Goal: Transaction & Acquisition: Book appointment/travel/reservation

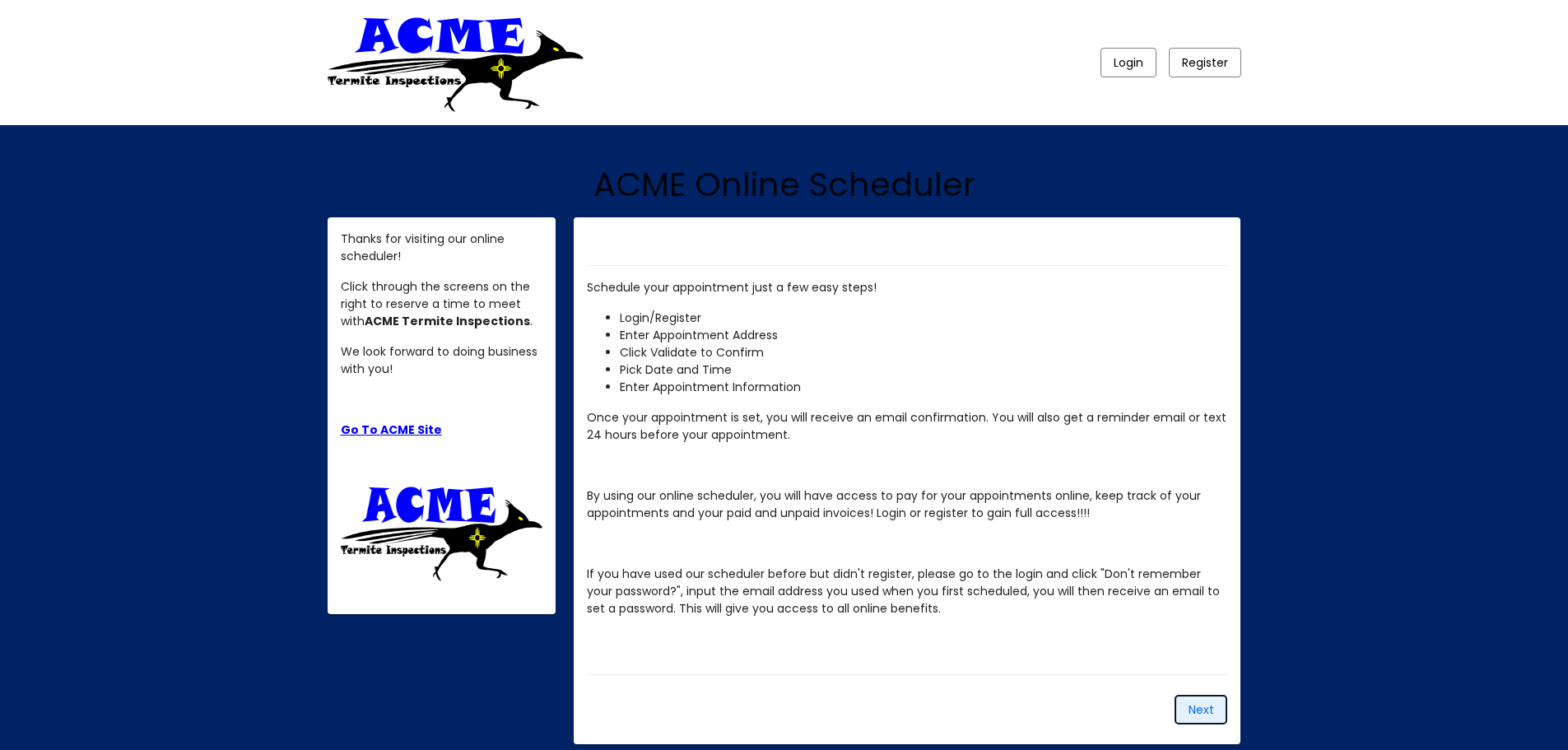
click at [1203, 715] on span "Next" at bounding box center [1201, 709] width 25 height 16
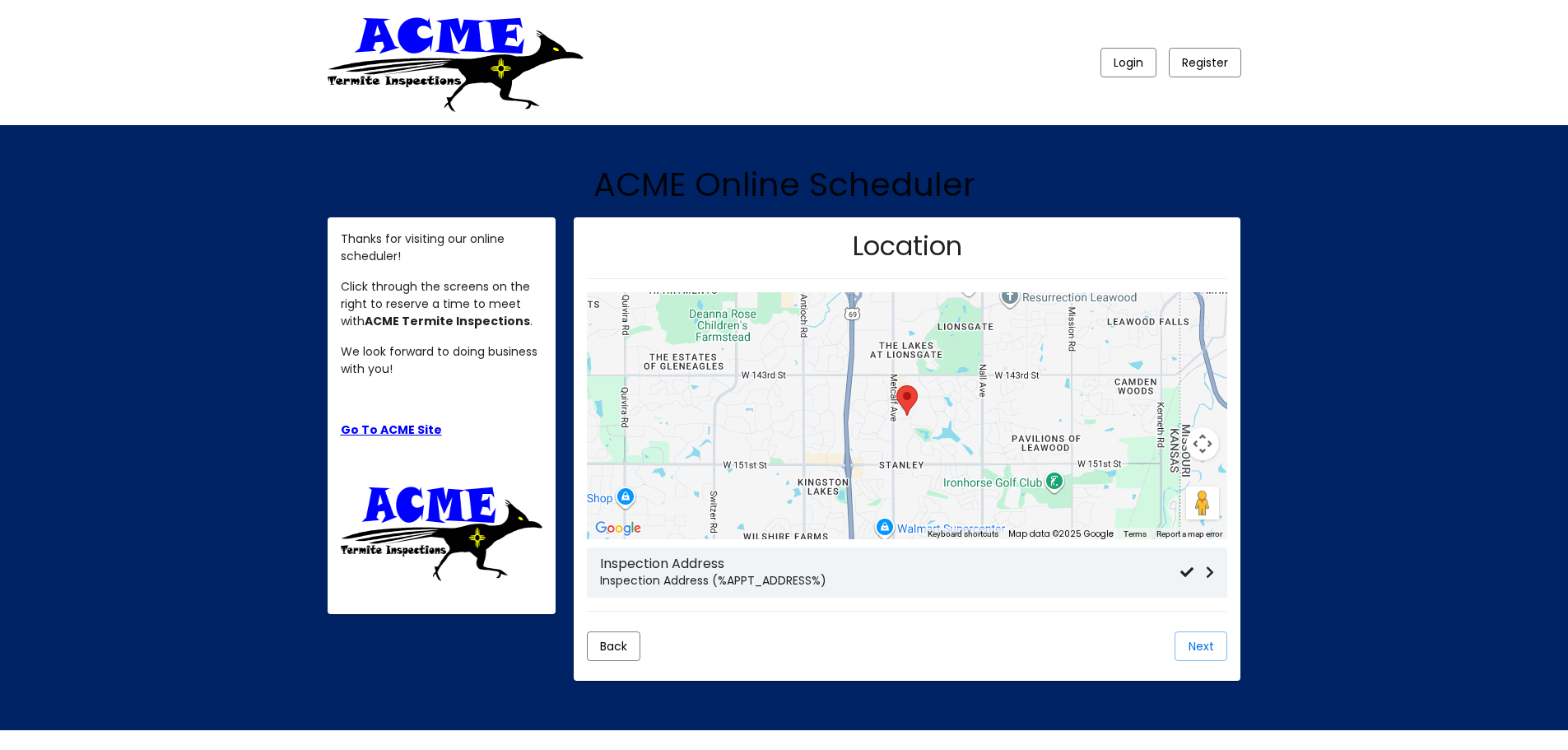
click at [790, 569] on h3 "Inspection Address" at bounding box center [890, 563] width 580 height 15
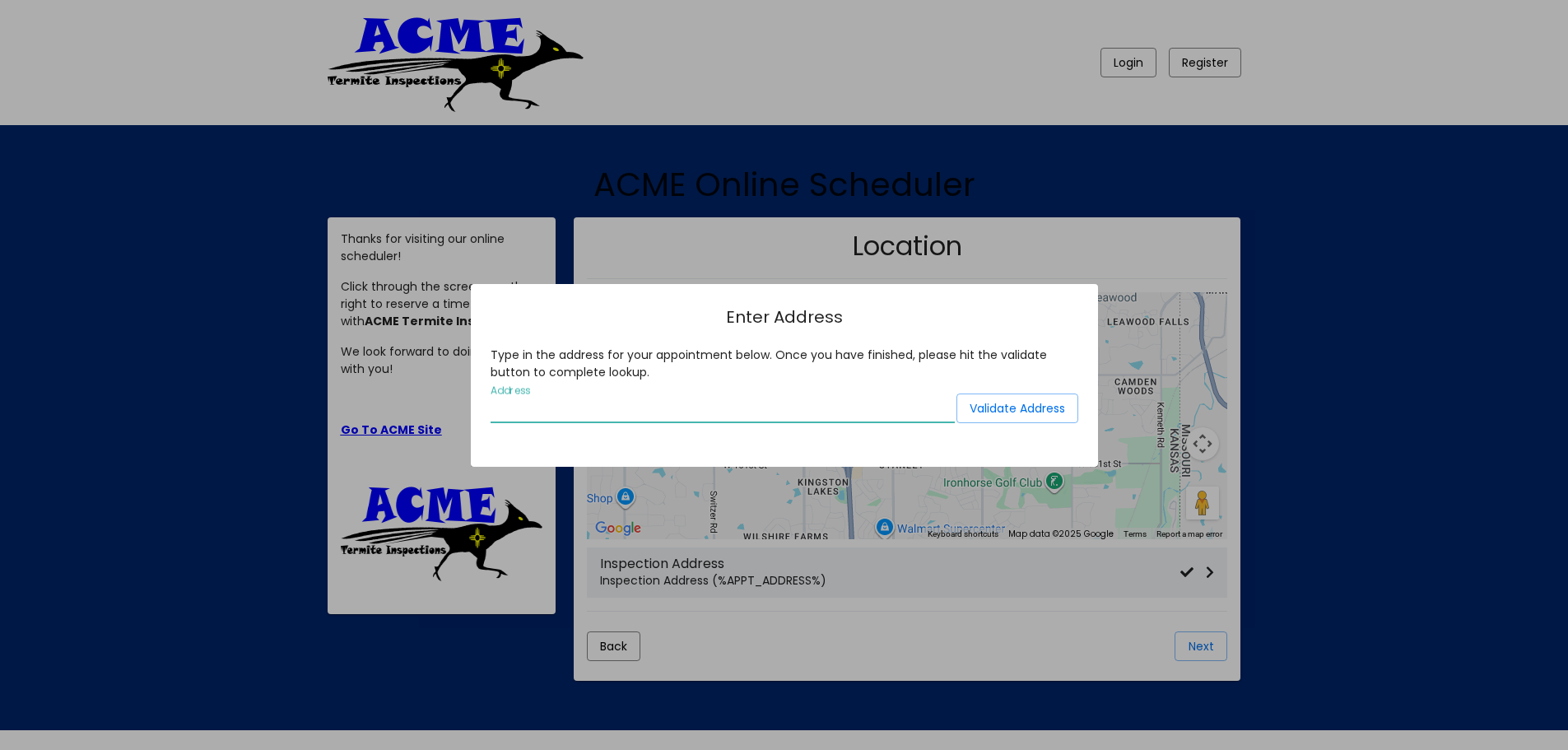
click at [734, 407] on input "Address" at bounding box center [723, 409] width 464 height 15
type input "[DATE][GEOGRAPHIC_DATA], [US_STATE]"
click at [1000, 400] on span "Validate Address" at bounding box center [1016, 408] width 95 height 16
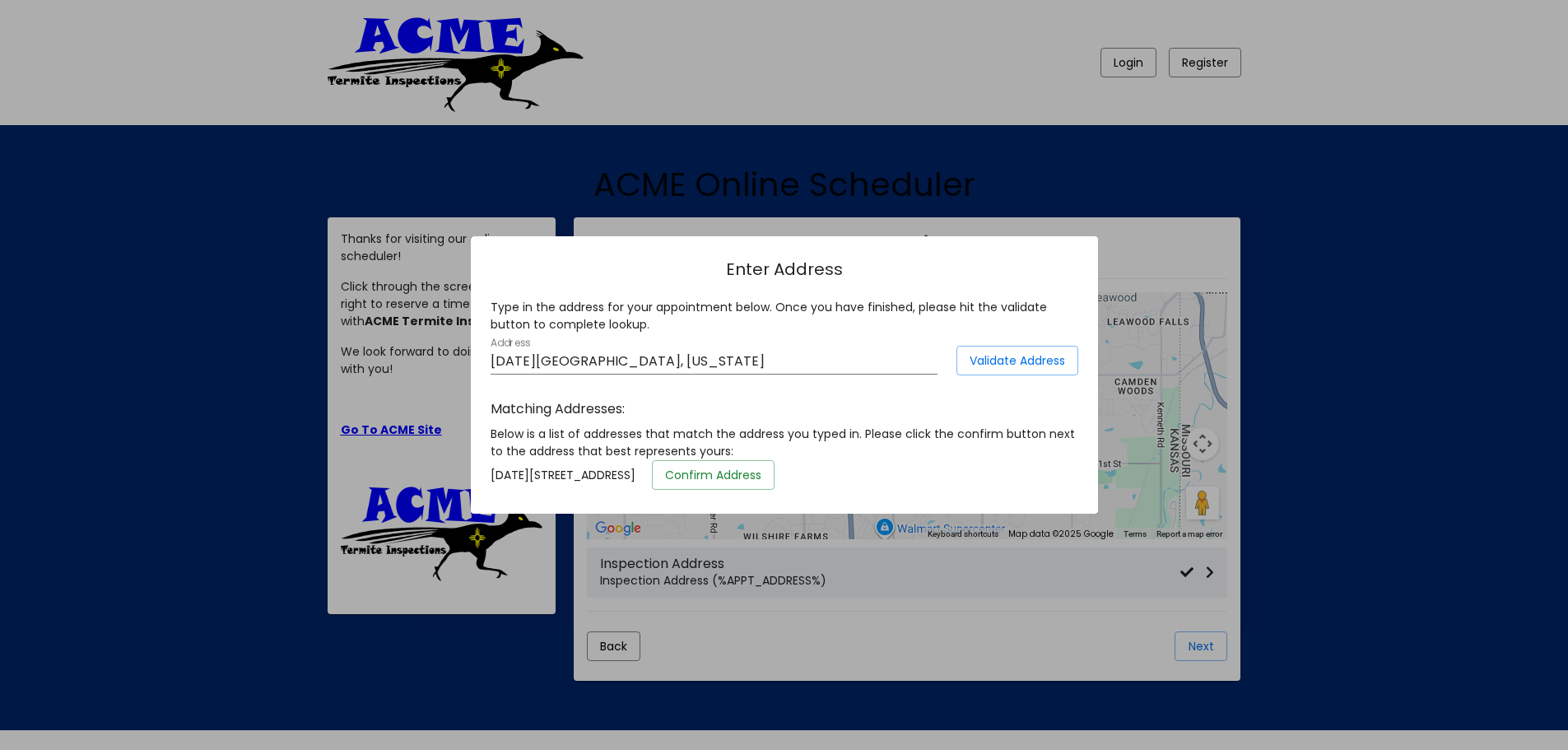
click at [761, 469] on span "Confirm Address" at bounding box center [713, 475] width 96 height 16
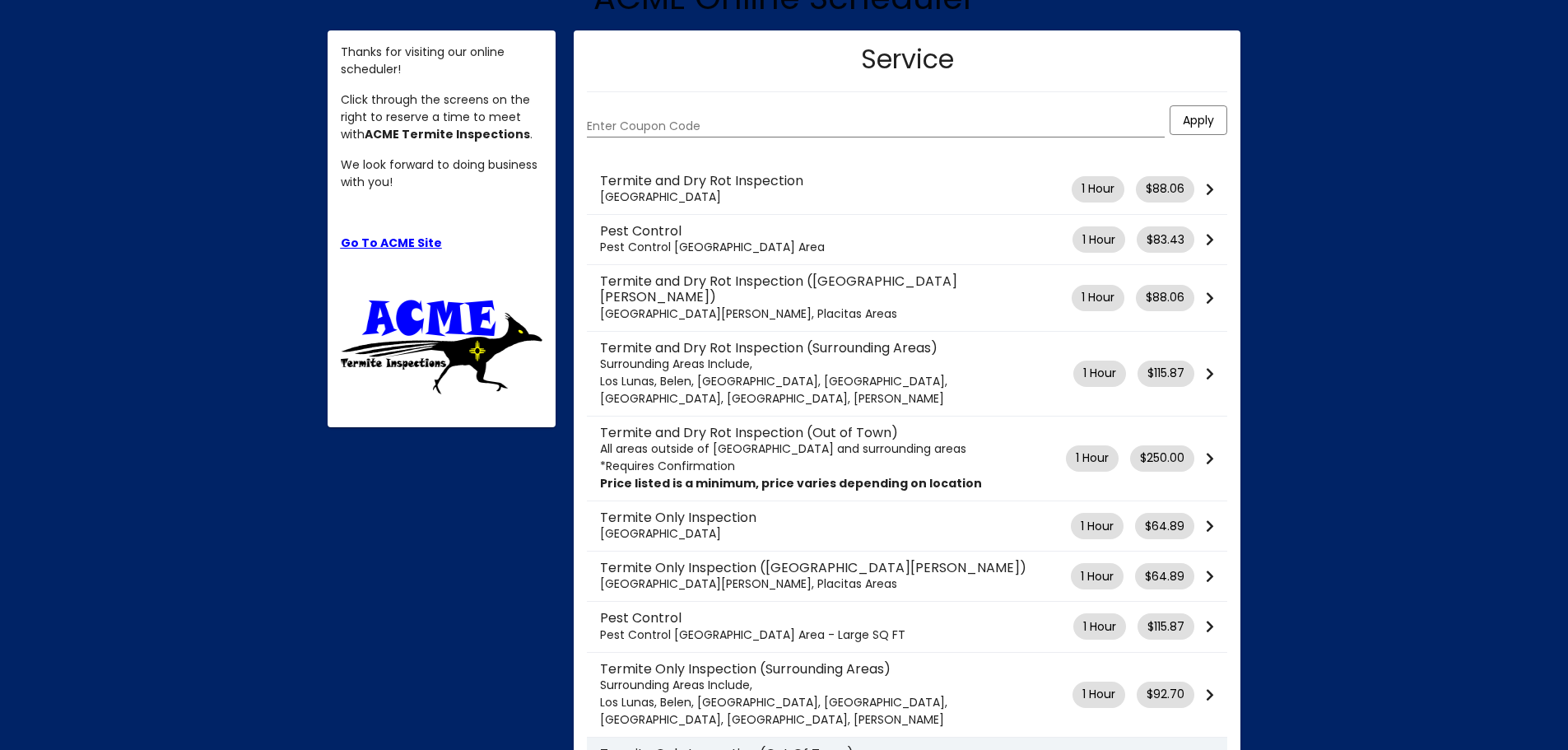
scroll to position [80, 0]
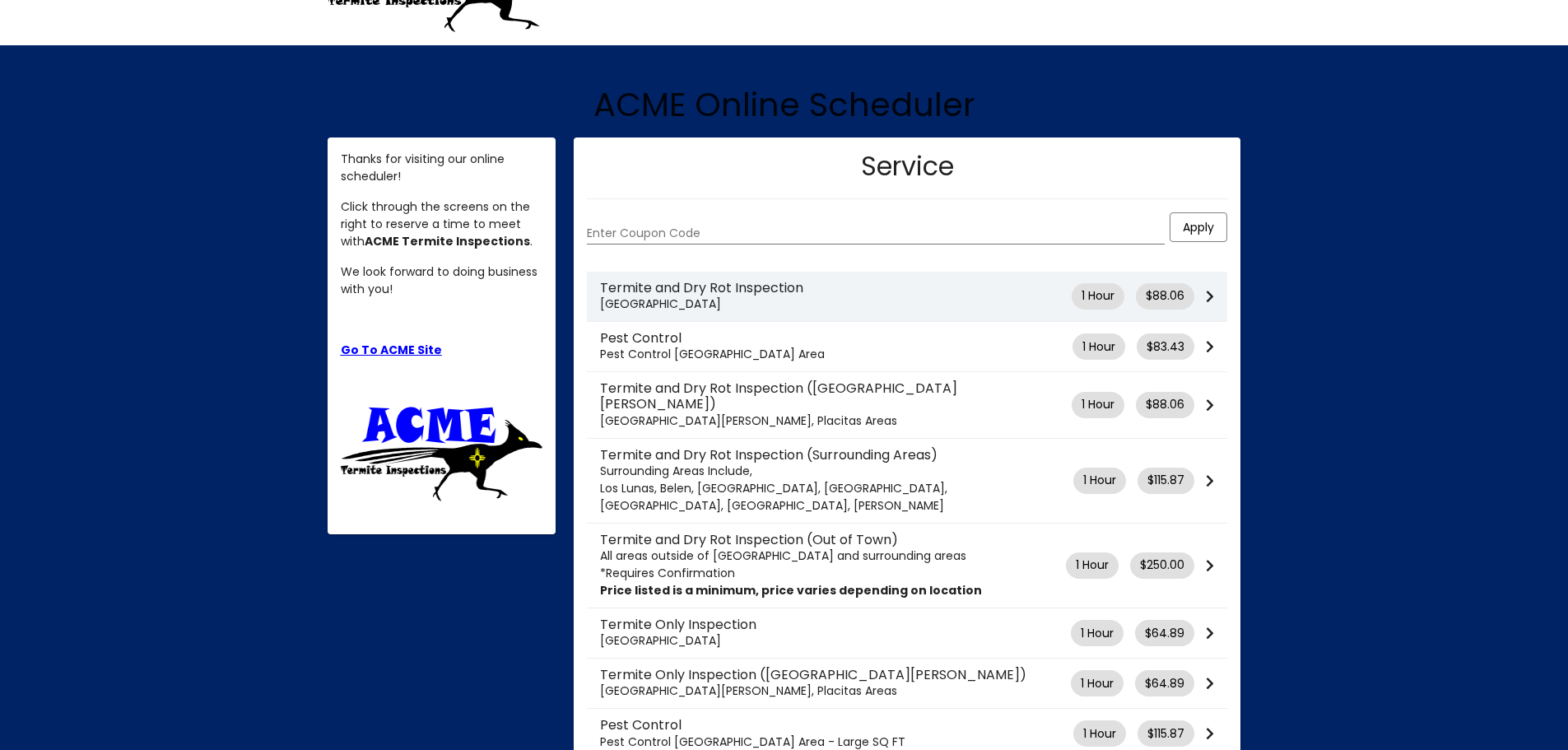
click at [775, 298] on p "[GEOGRAPHIC_DATA]" at bounding box center [835, 304] width 472 height 17
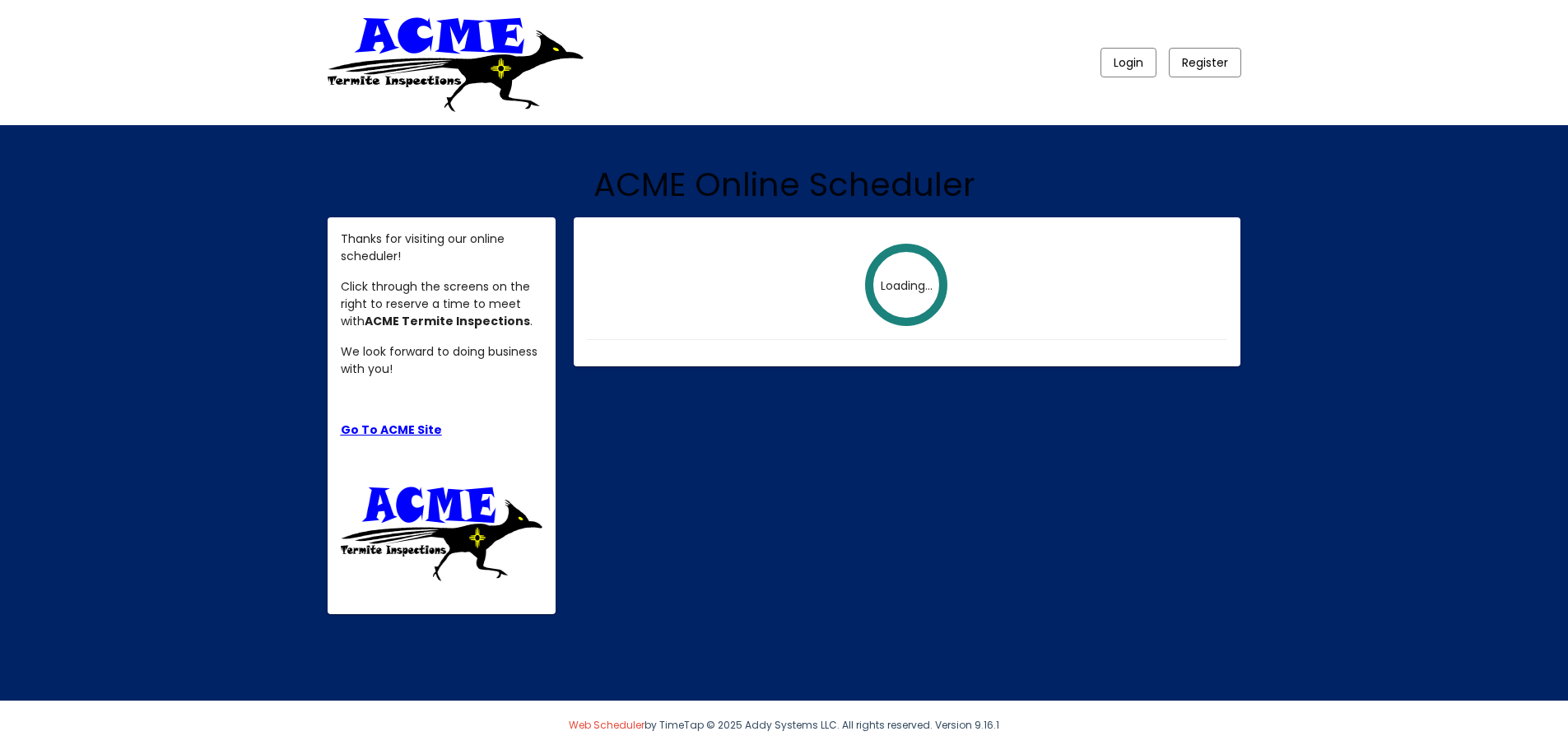
scroll to position [0, 0]
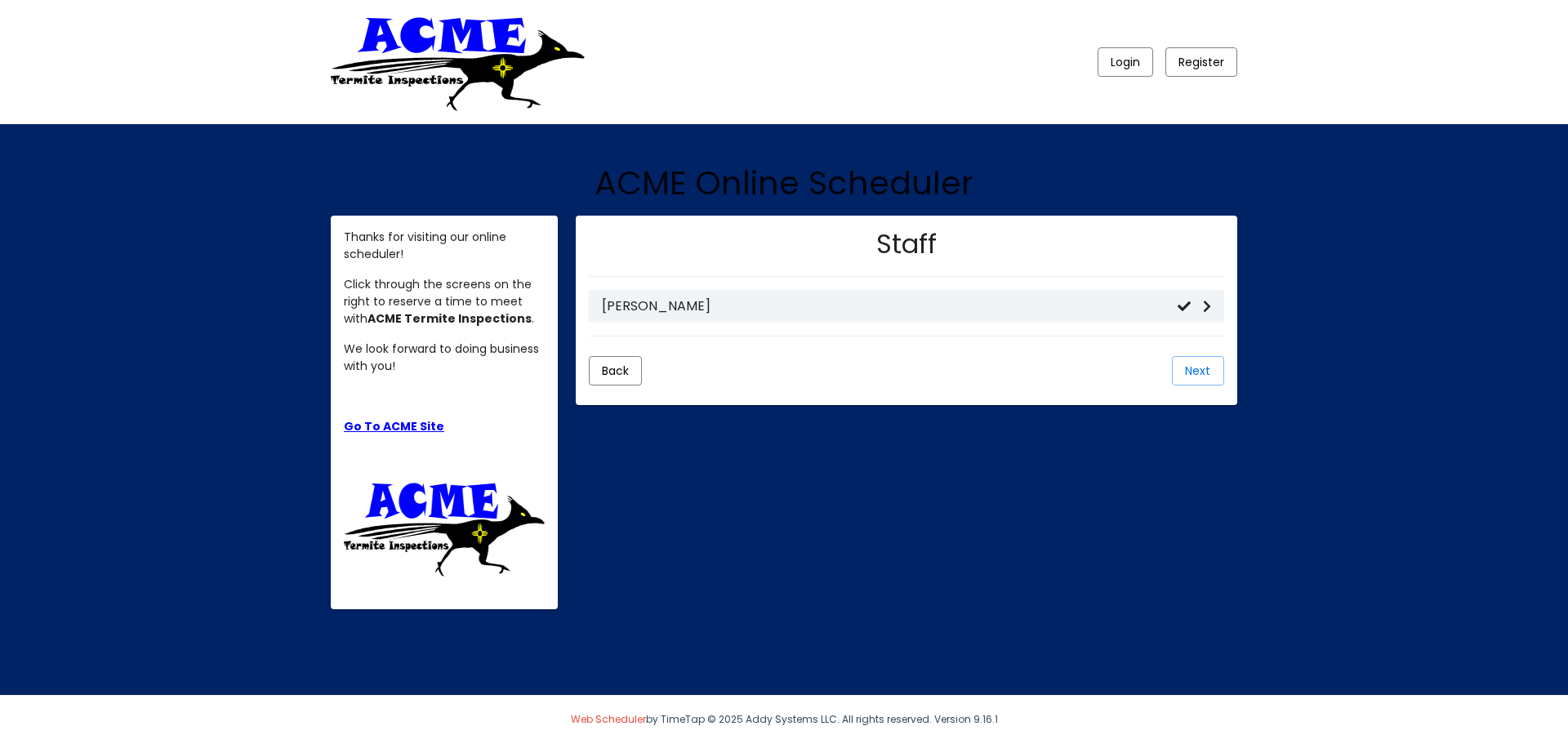
click at [807, 307] on h3 "[PERSON_NAME]" at bounding box center [890, 305] width 576 height 15
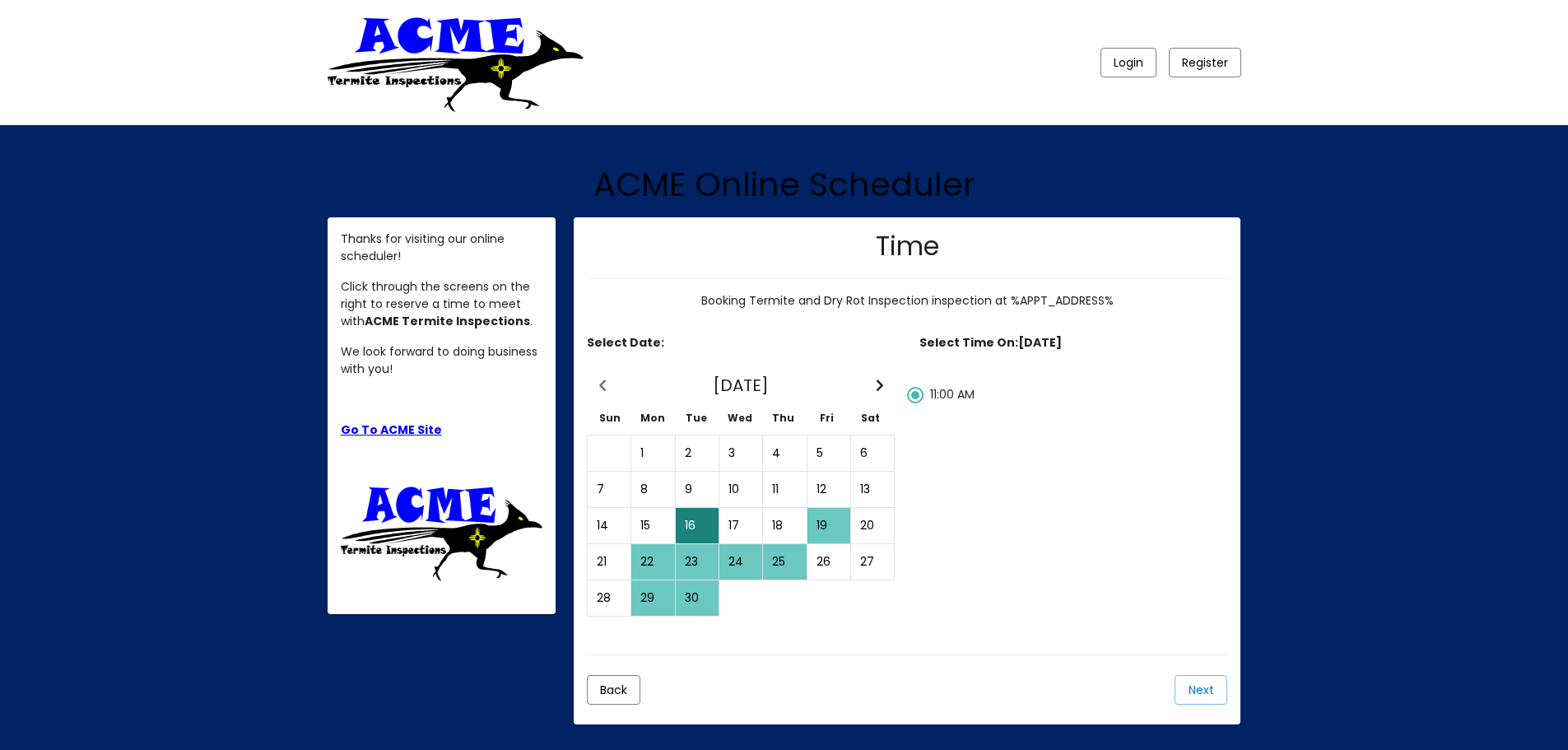
click at [693, 524] on div "16" at bounding box center [696, 525] width 41 height 34
click at [833, 521] on div "19" at bounding box center [828, 525] width 41 height 34
click at [694, 523] on div "16" at bounding box center [696, 525] width 41 height 34
click at [651, 596] on div "29" at bounding box center [652, 597] width 41 height 34
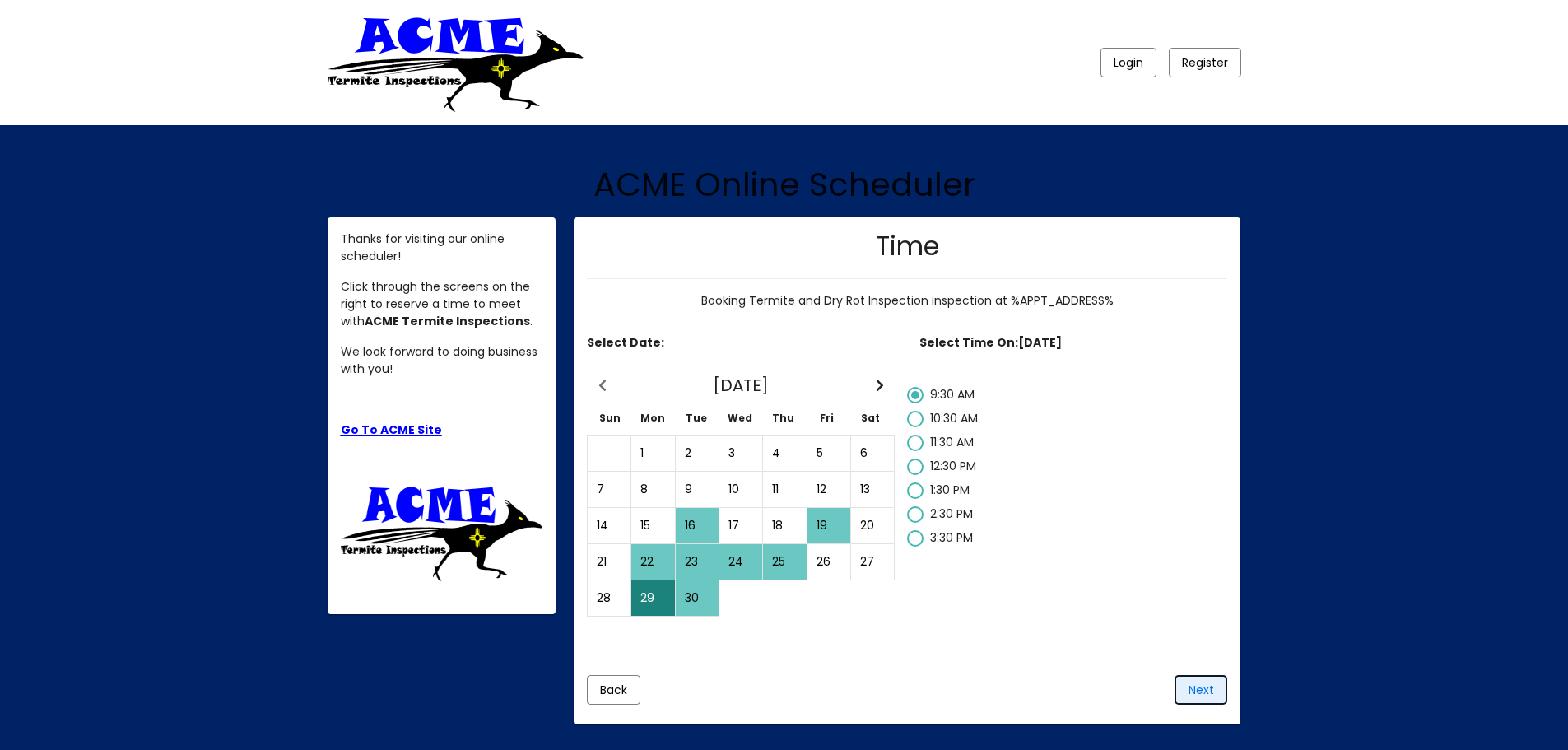
click at [1226, 685] on button "Next" at bounding box center [1201, 689] width 53 height 30
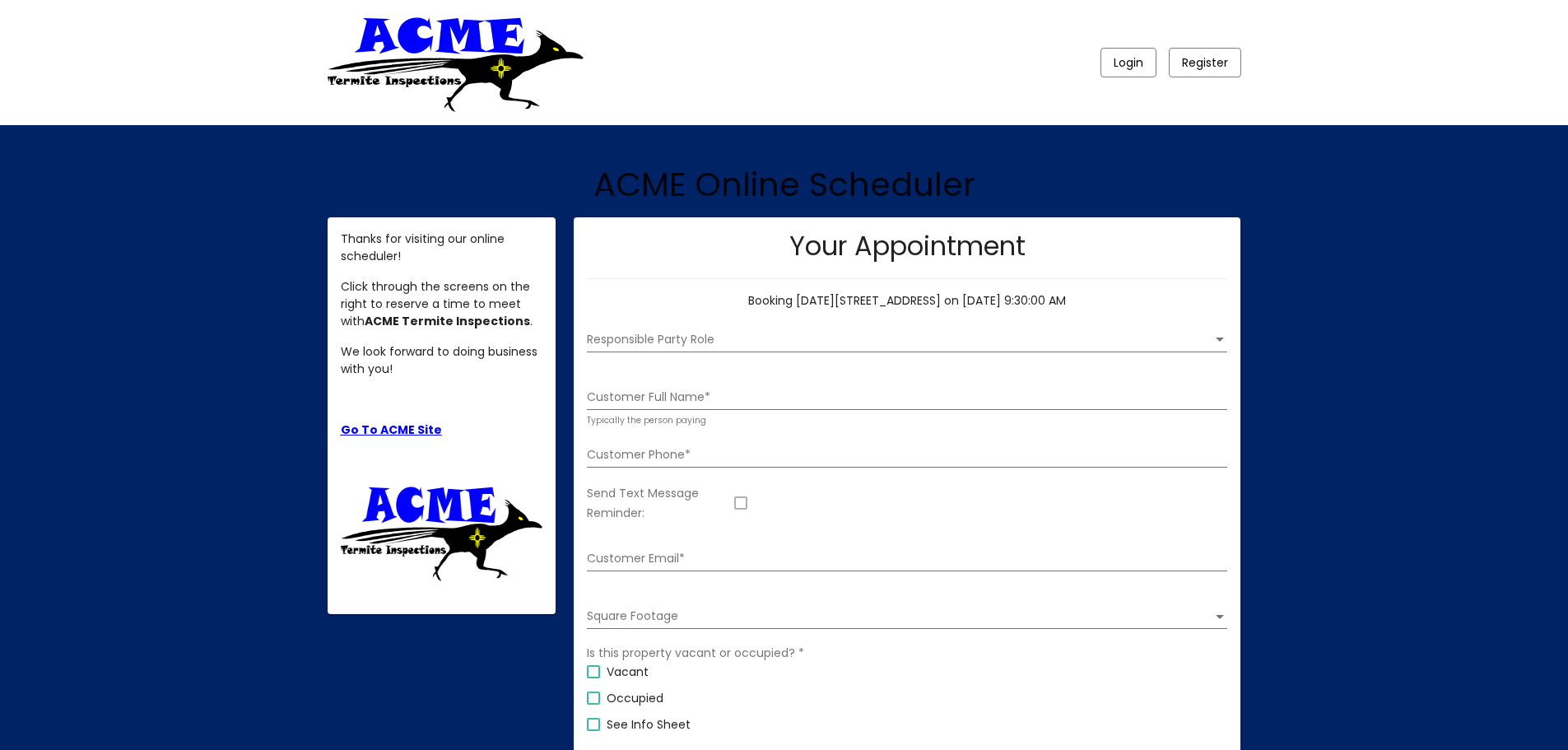
scroll to position [74, 0]
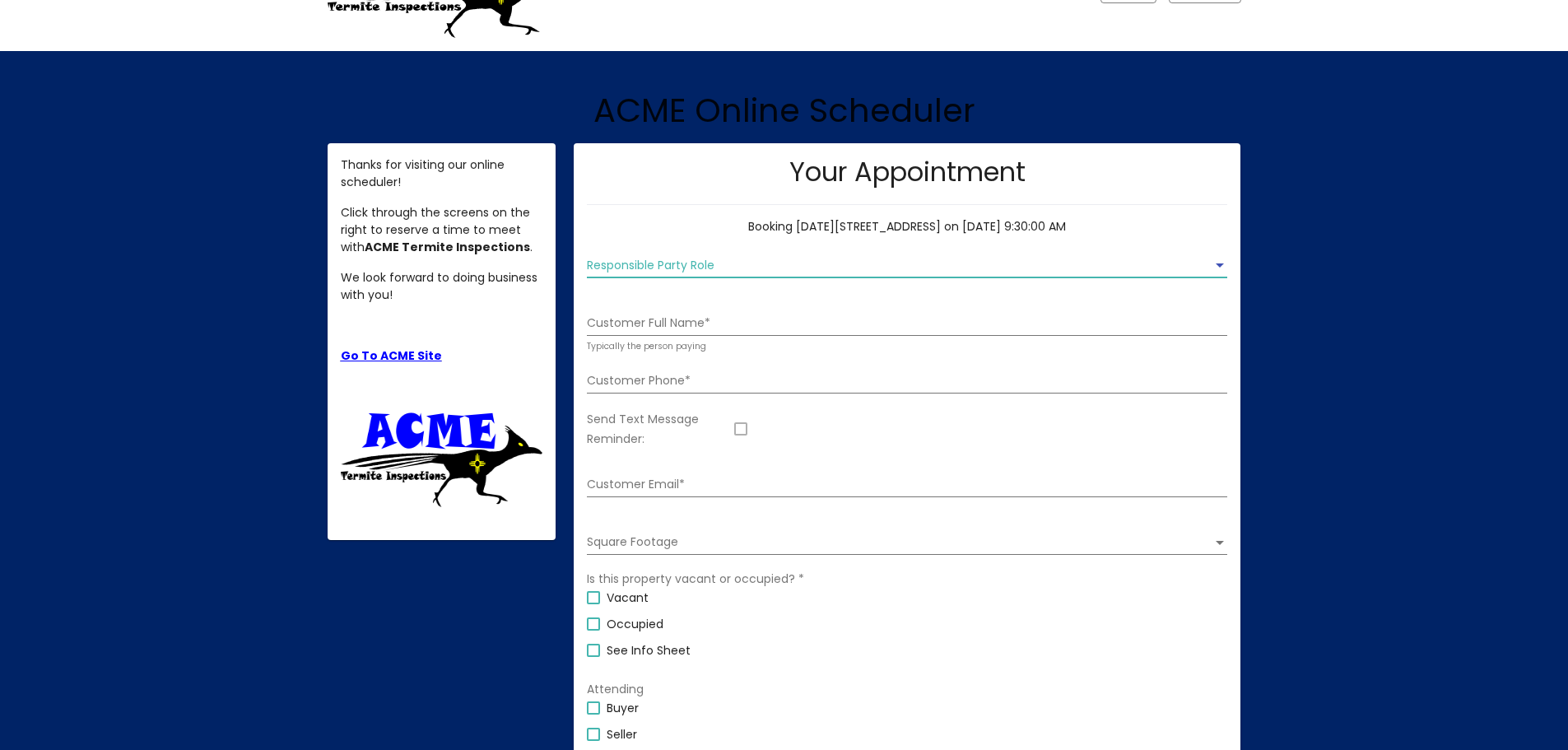
click at [698, 268] on span "Responsible Party Role" at bounding box center [899, 265] width 625 height 13
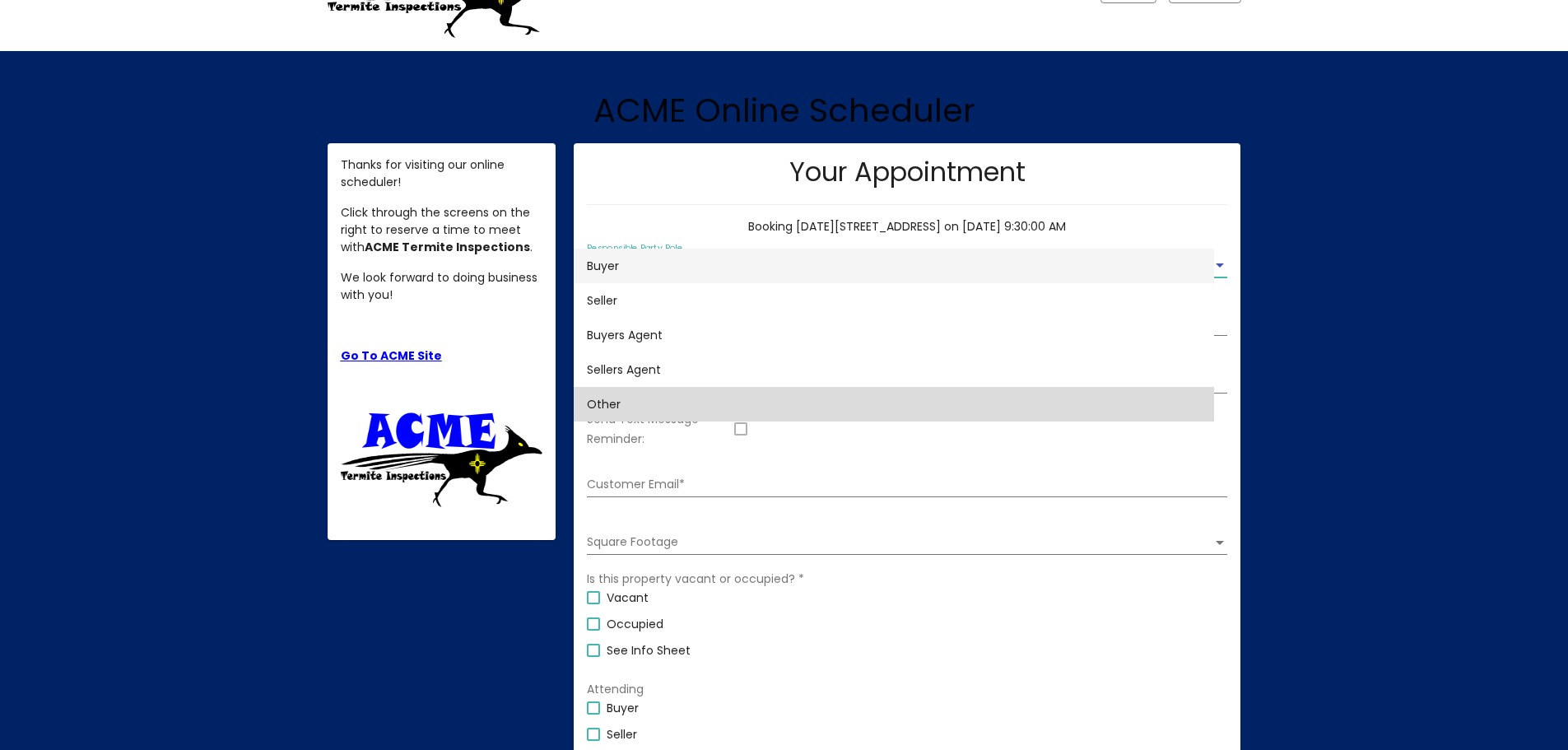
click at [683, 405] on span "Other" at bounding box center [893, 404] width 614 height 35
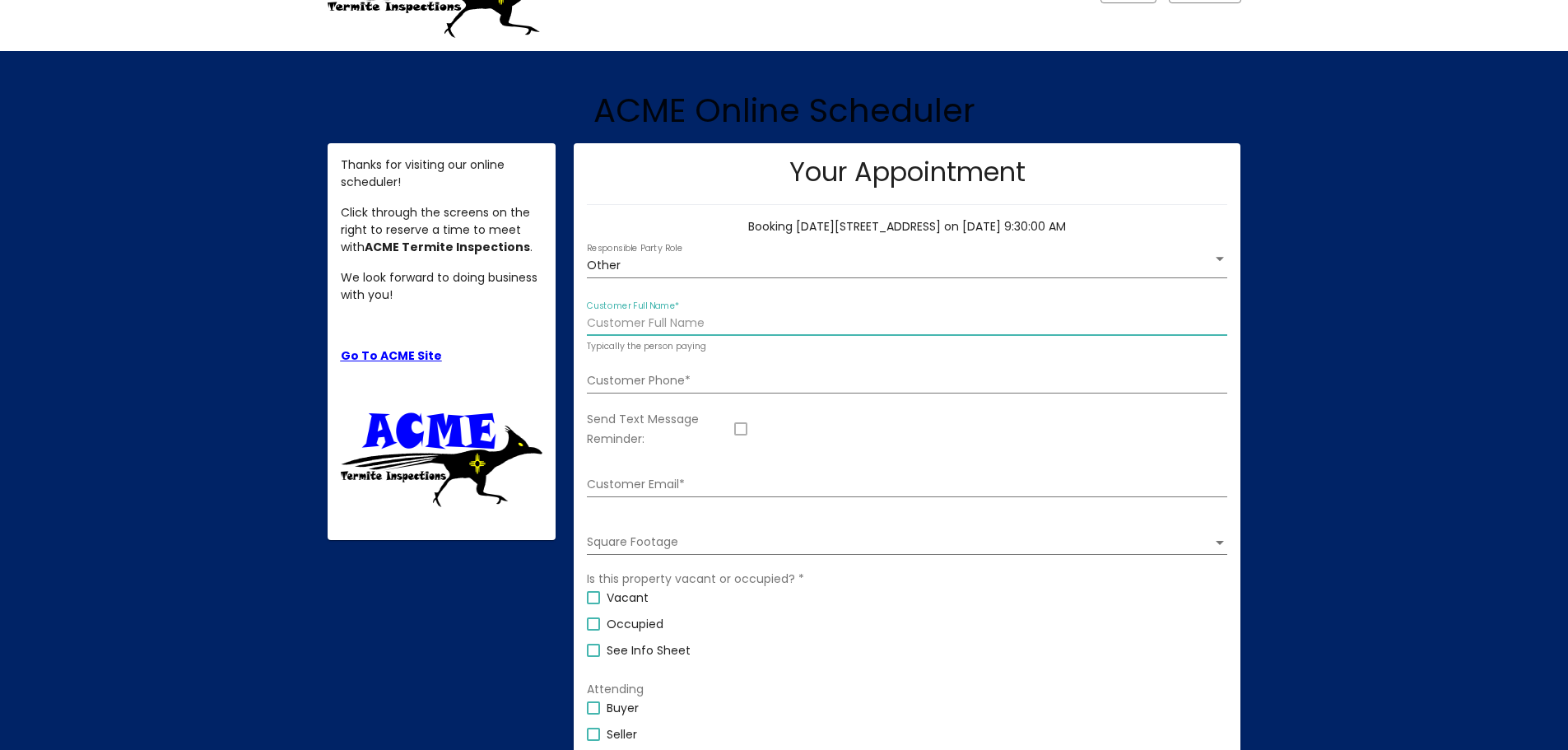
click at [671, 321] on input "Customer Full Name *" at bounding box center [906, 324] width 640 height 13
type input "[PERSON_NAME] Y [PERSON_NAME]"
type input "8183336199"
type input "[EMAIL_ADDRESS][DOMAIN_NAME]"
drag, startPoint x: 657, startPoint y: 320, endPoint x: 192, endPoint y: 322, distance: 465.0
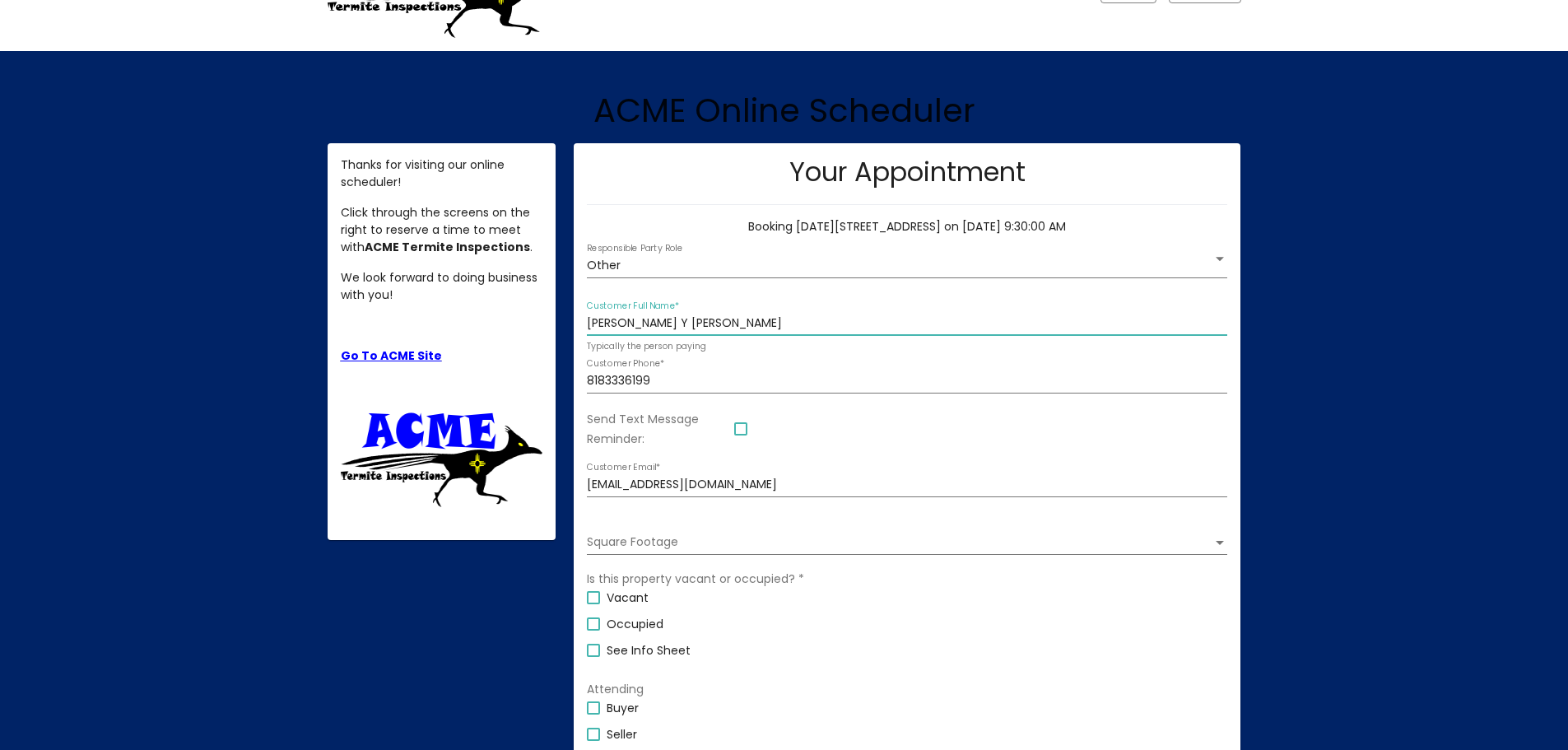
type input "[PERSON_NAME]"
click at [637, 623] on span "Occupied" at bounding box center [634, 624] width 56 height 20
click at [594, 630] on input "Occupied" at bounding box center [593, 630] width 1 height 1
checkbox input "true"
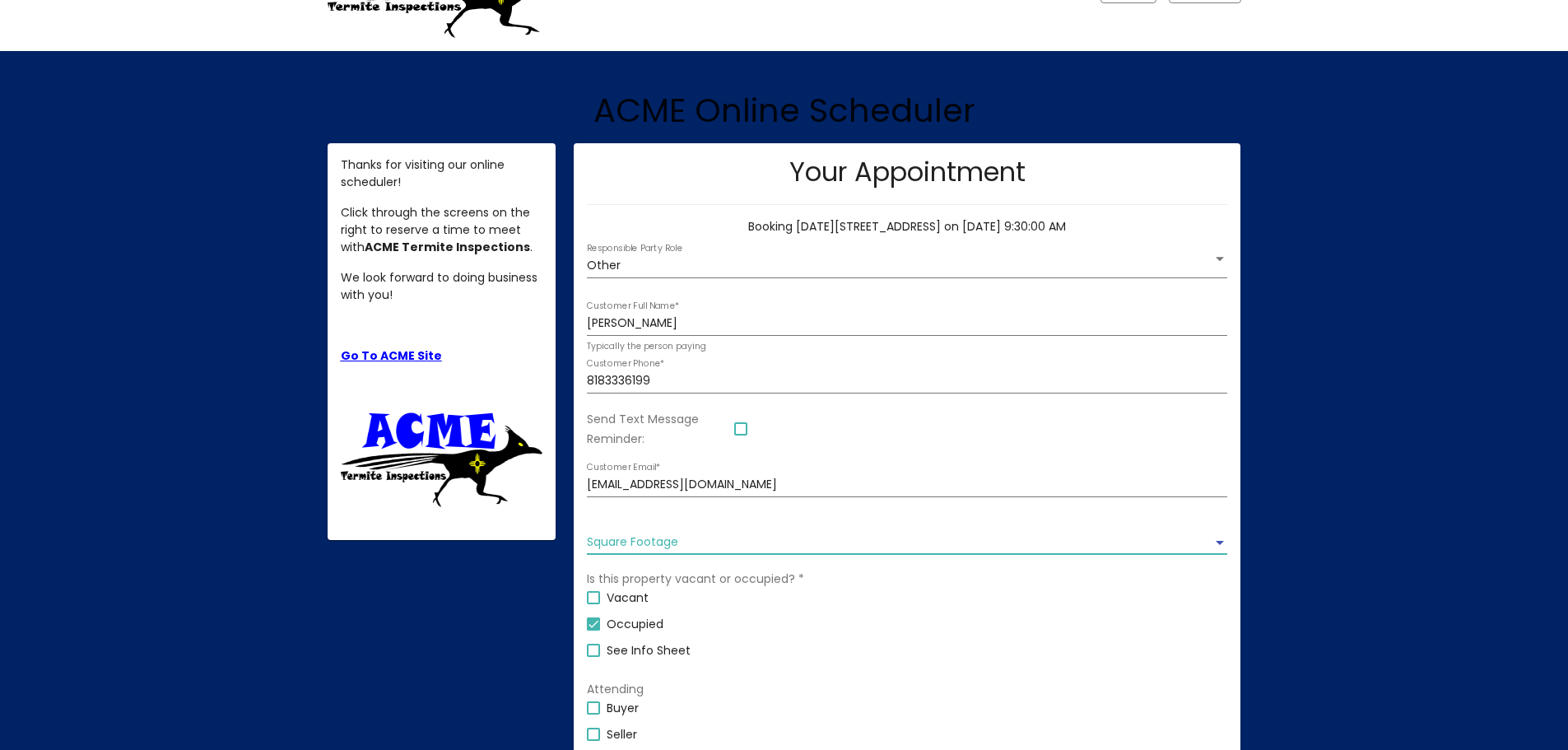
click at [695, 545] on span "Square Footage" at bounding box center [899, 542] width 625 height 13
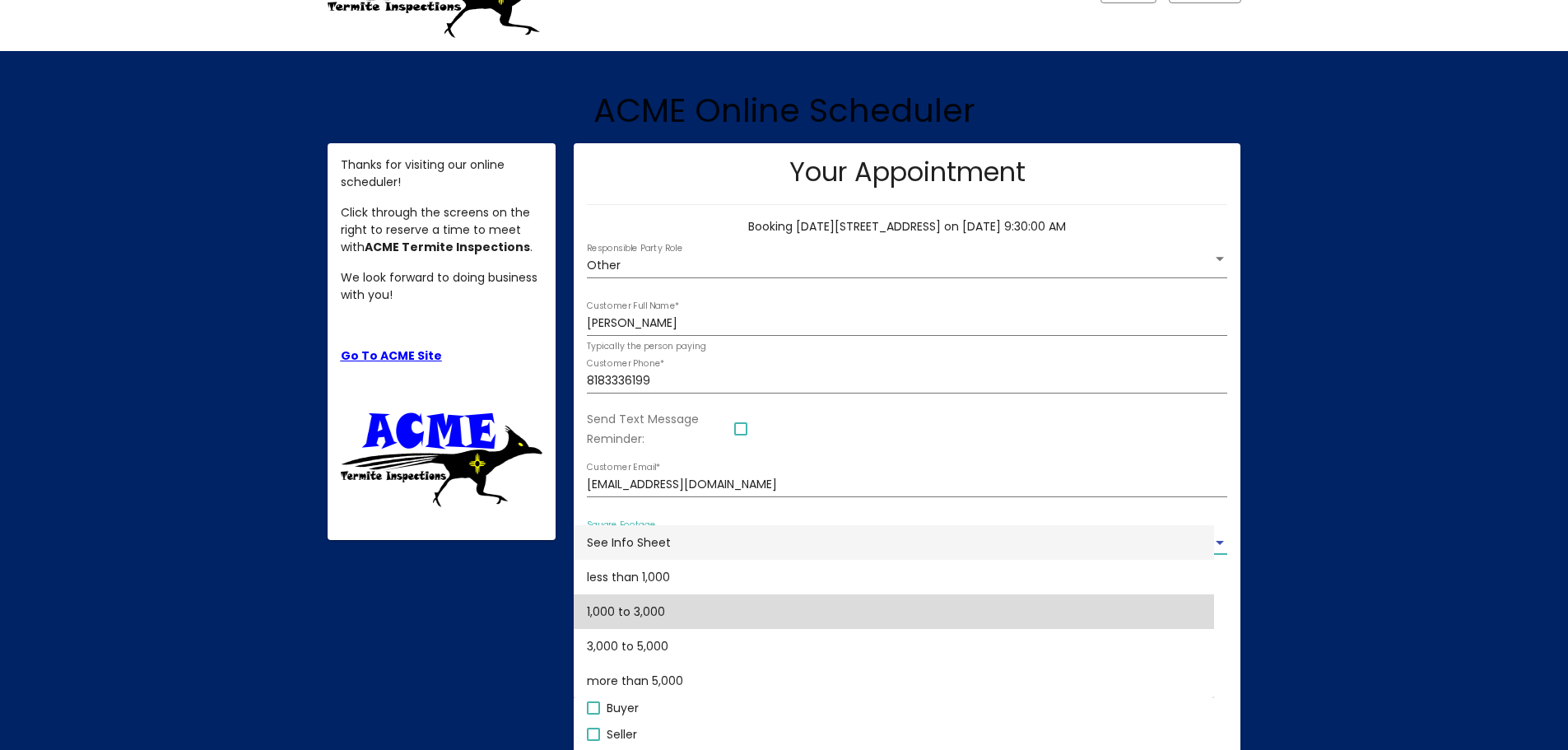
click at [678, 611] on span "1,000 to 3,000" at bounding box center [893, 612] width 614 height 35
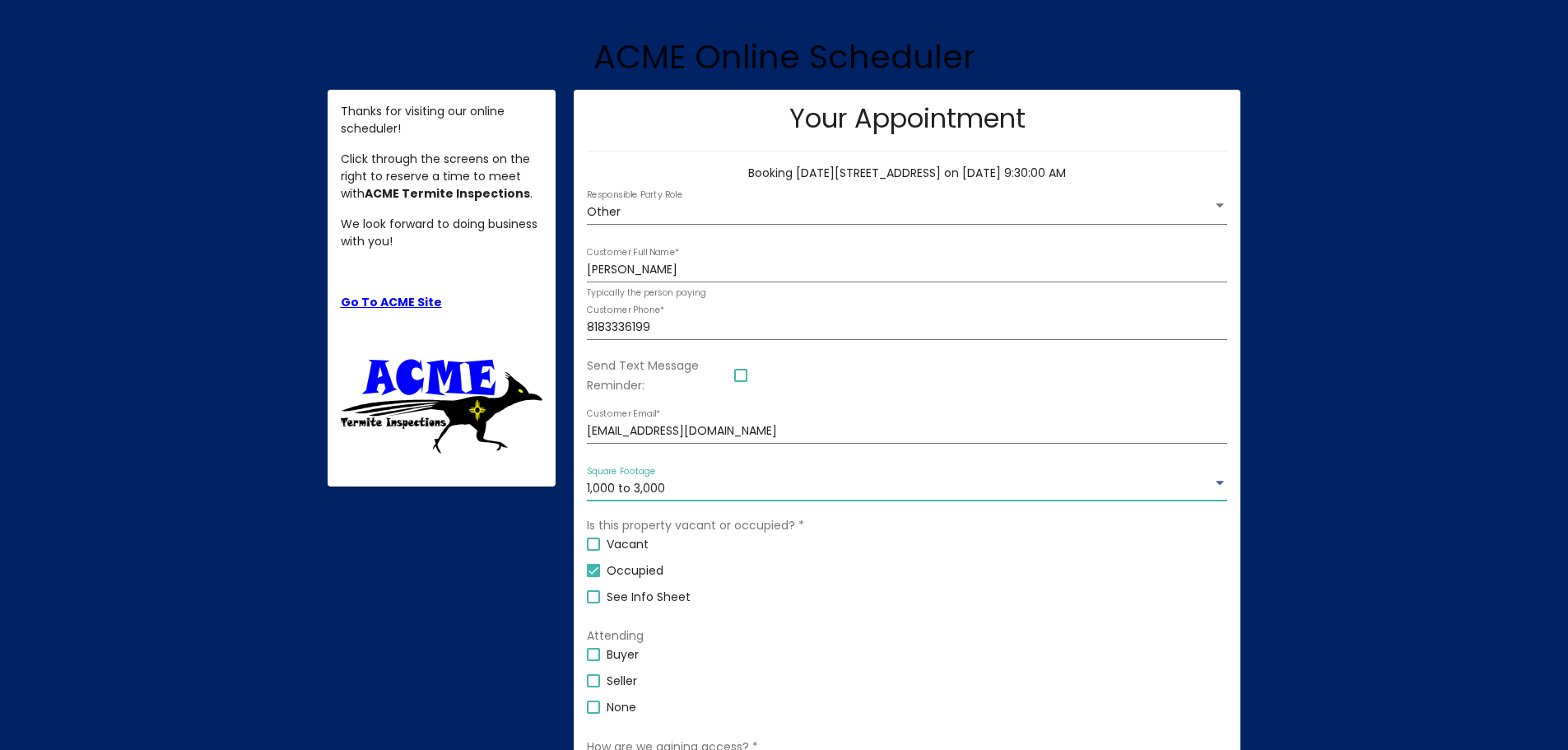
scroll to position [156, 0]
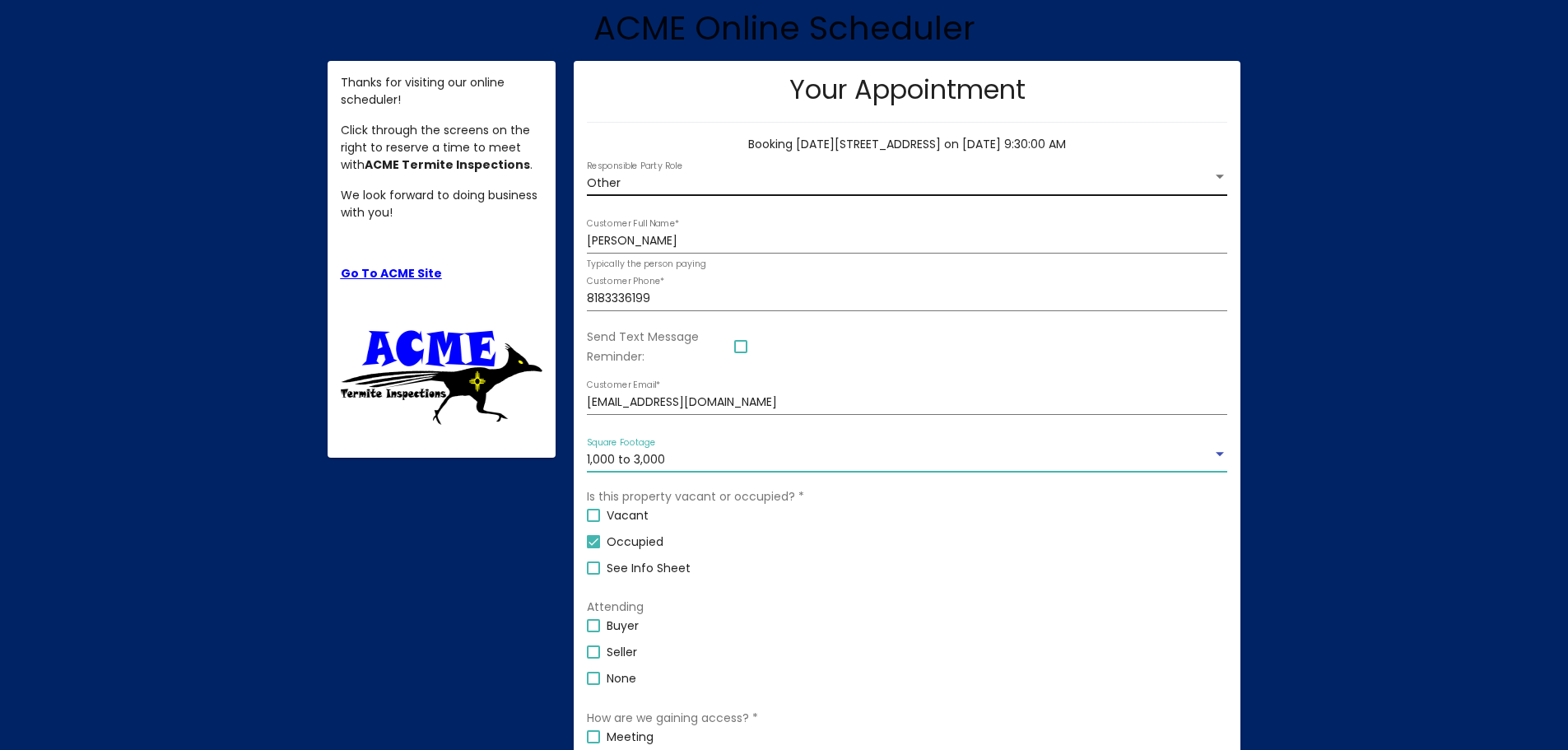
click at [684, 191] on div "Other Responsible Party Role" at bounding box center [906, 178] width 640 height 34
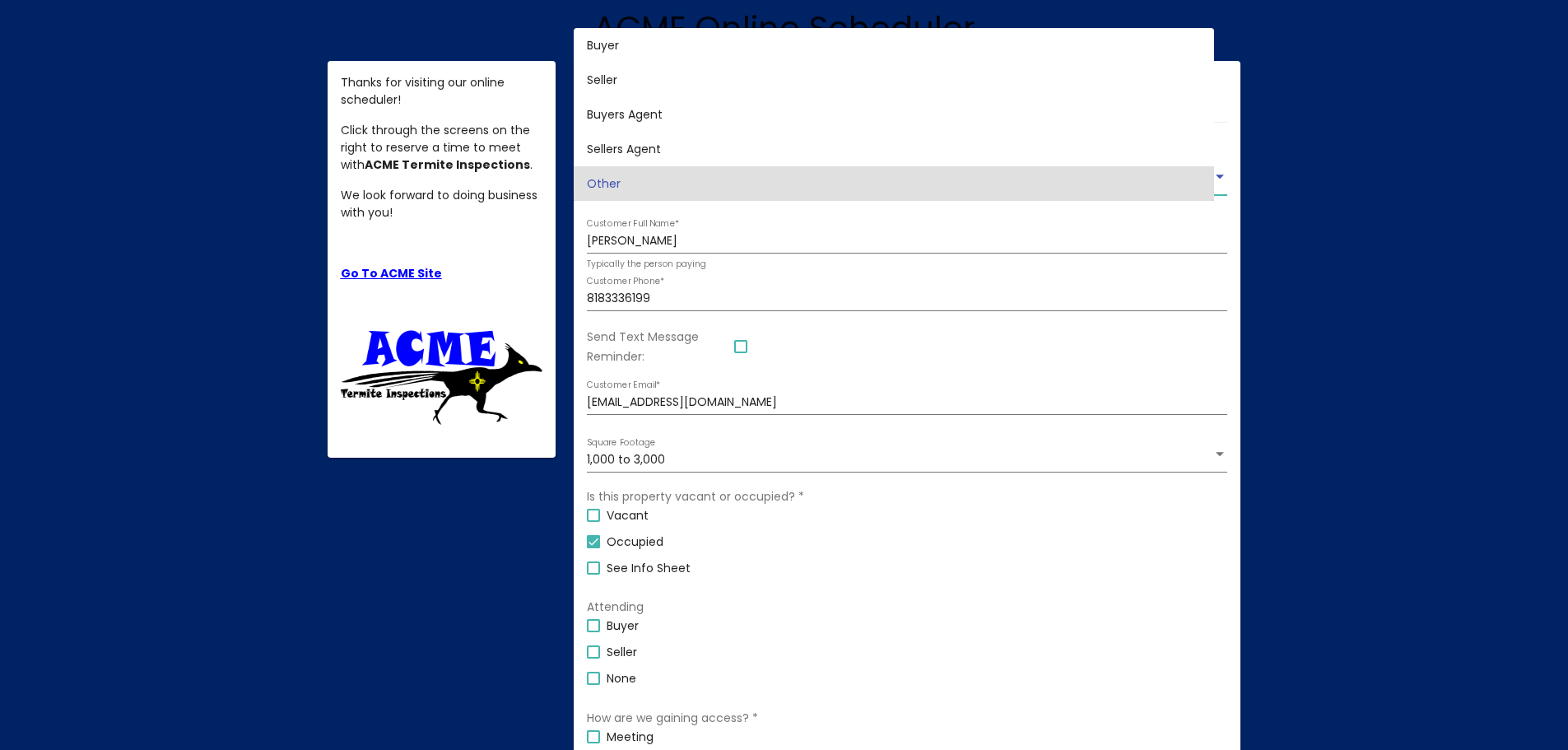
click at [684, 176] on span "Other" at bounding box center [893, 184] width 614 height 35
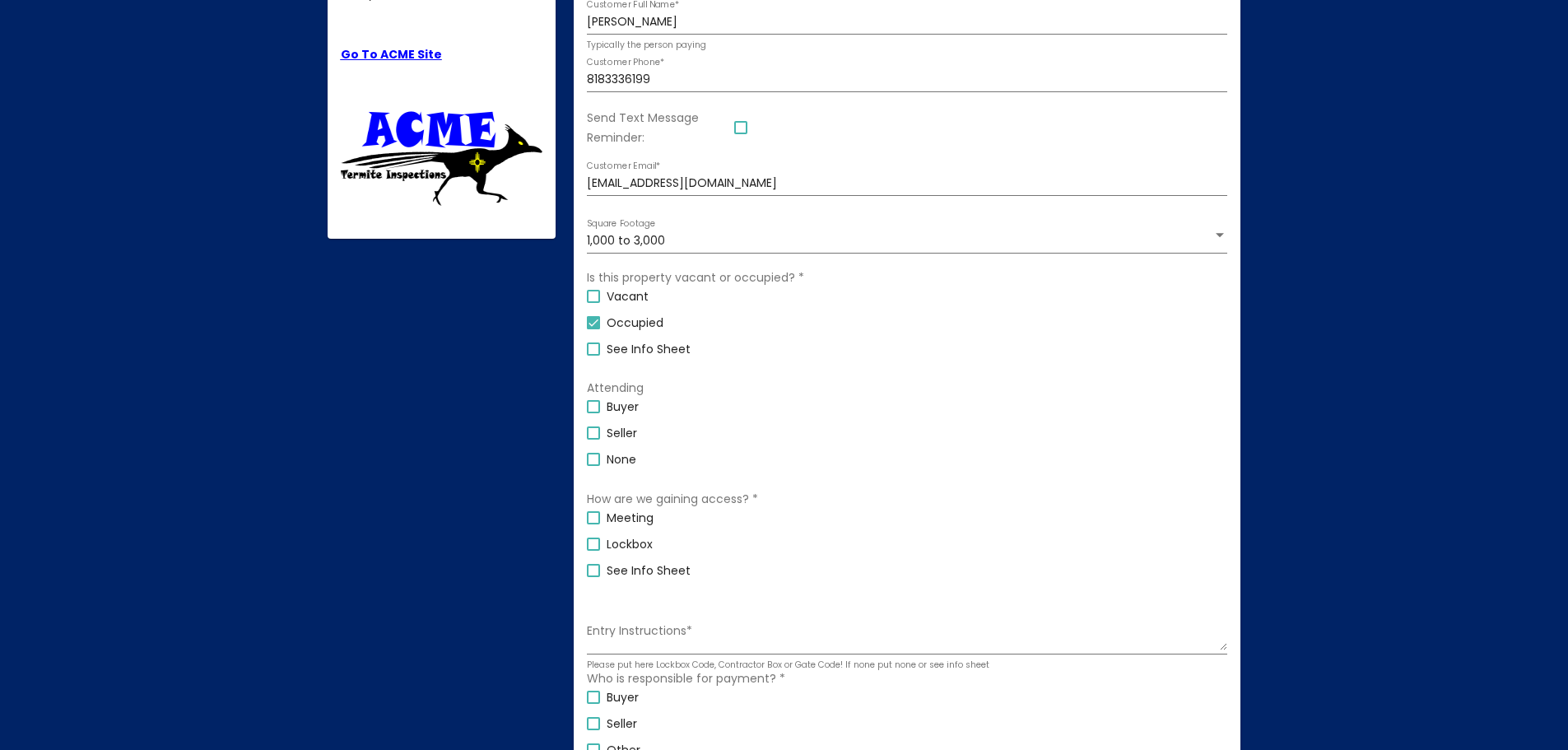
scroll to position [404, 0]
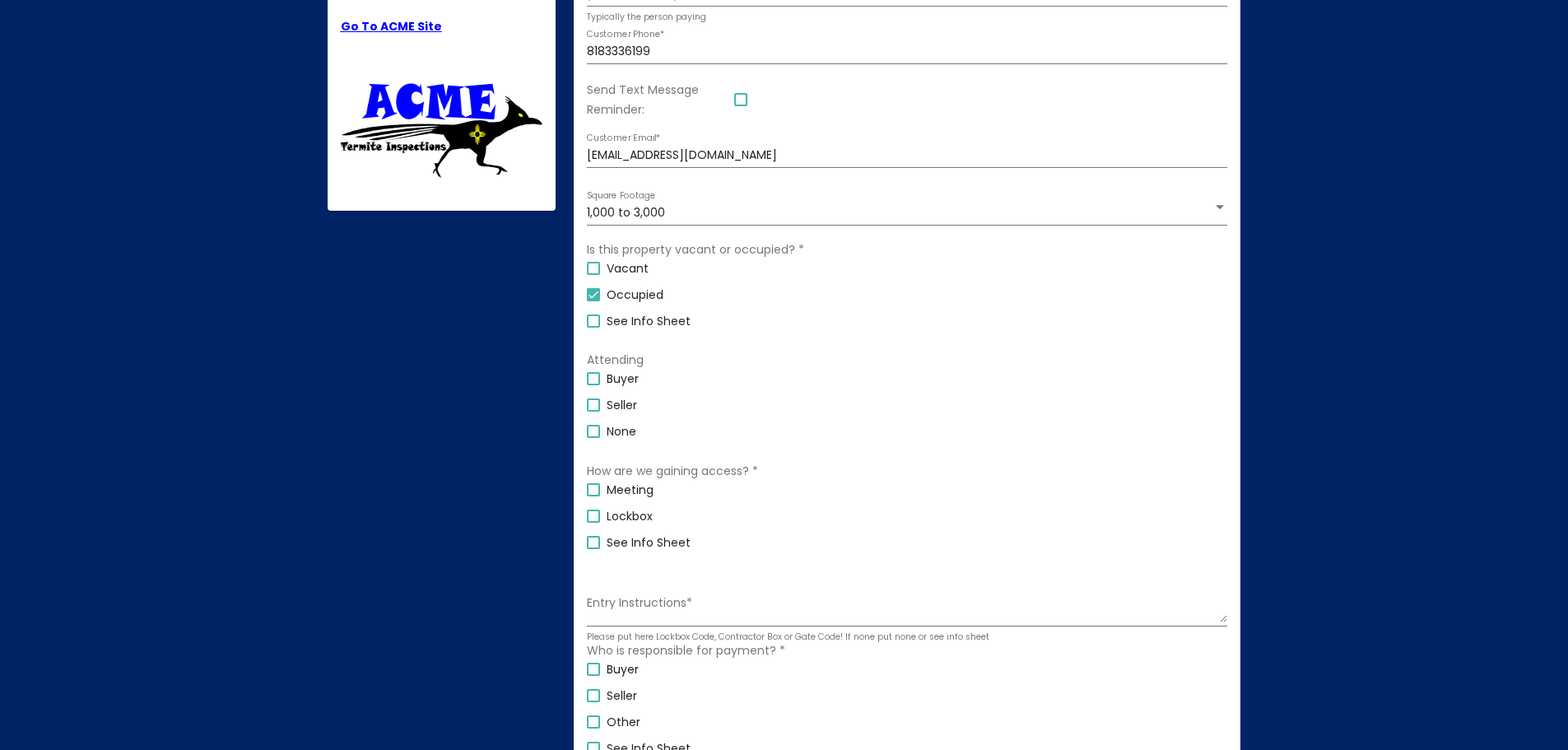
click at [651, 546] on span "See Info Sheet" at bounding box center [648, 543] width 84 height 20
click at [594, 549] on input "See Info Sheet" at bounding box center [593, 549] width 1 height 1
checkbox input "true"
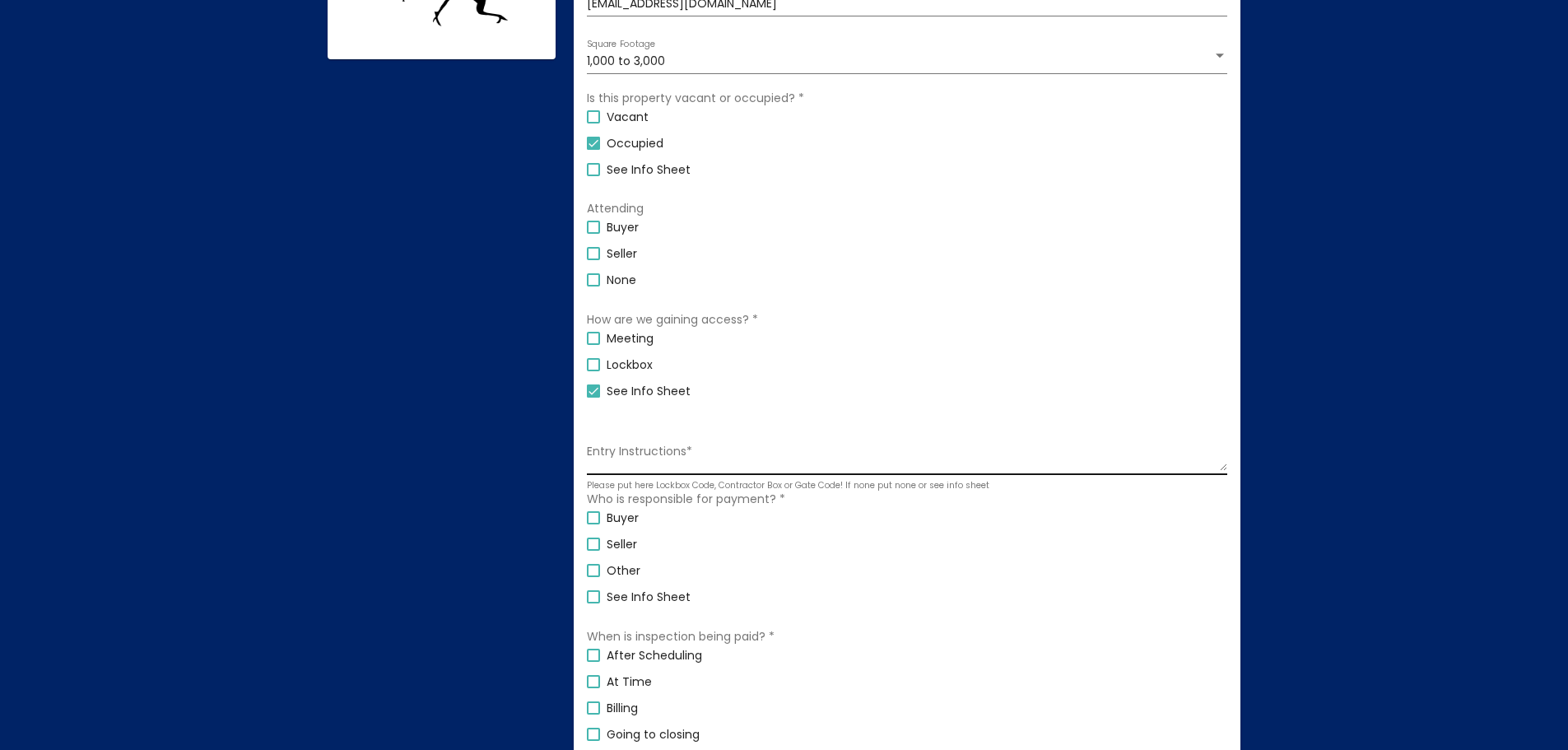
scroll to position [568, 0]
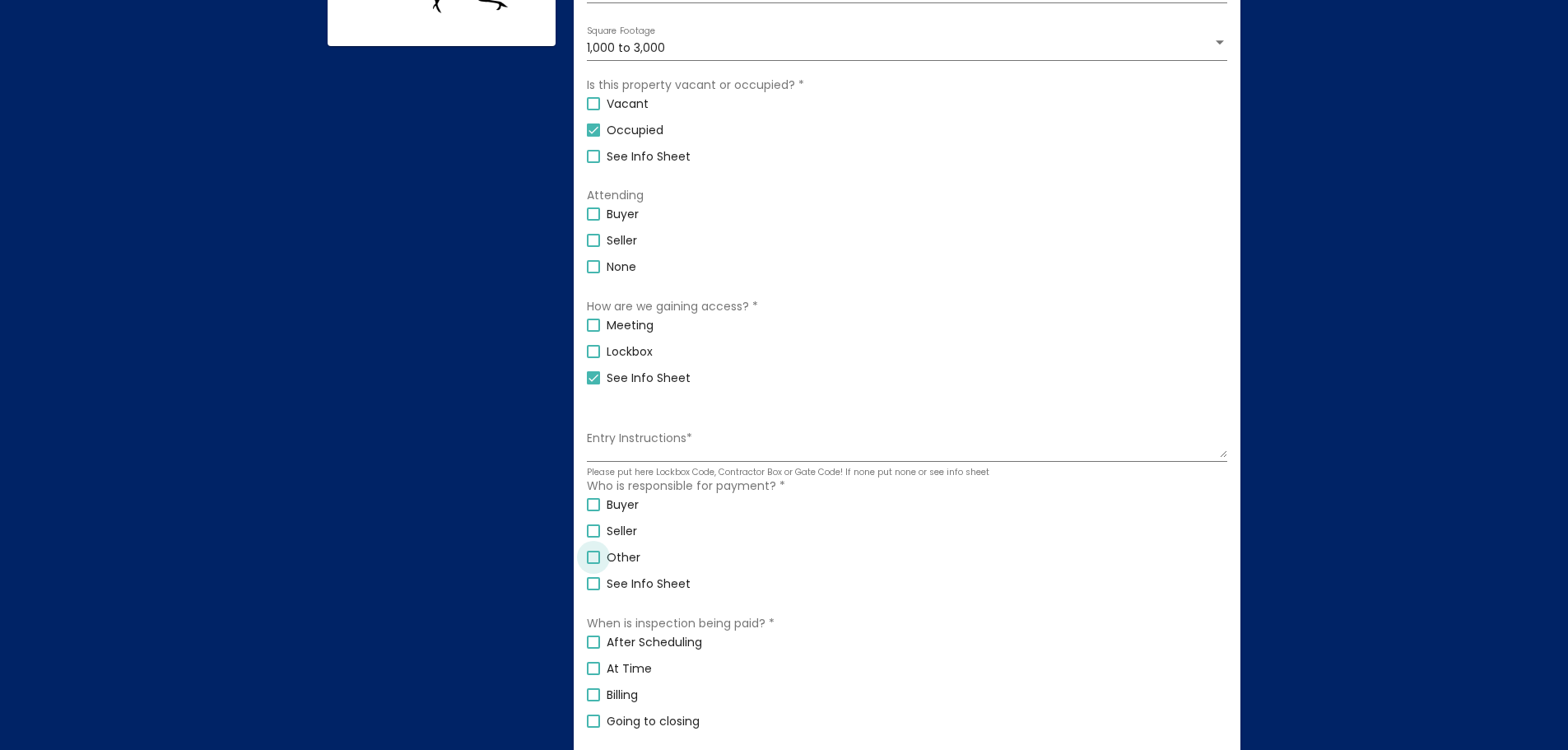
click at [626, 561] on span "Other" at bounding box center [623, 557] width 34 height 20
click at [594, 564] on input "Other" at bounding box center [593, 564] width 1 height 1
checkbox input "true"
click at [643, 460] on div "Entry Instructions *" at bounding box center [906, 440] width 640 height 45
type textarea "I'm the owner and I will be home"
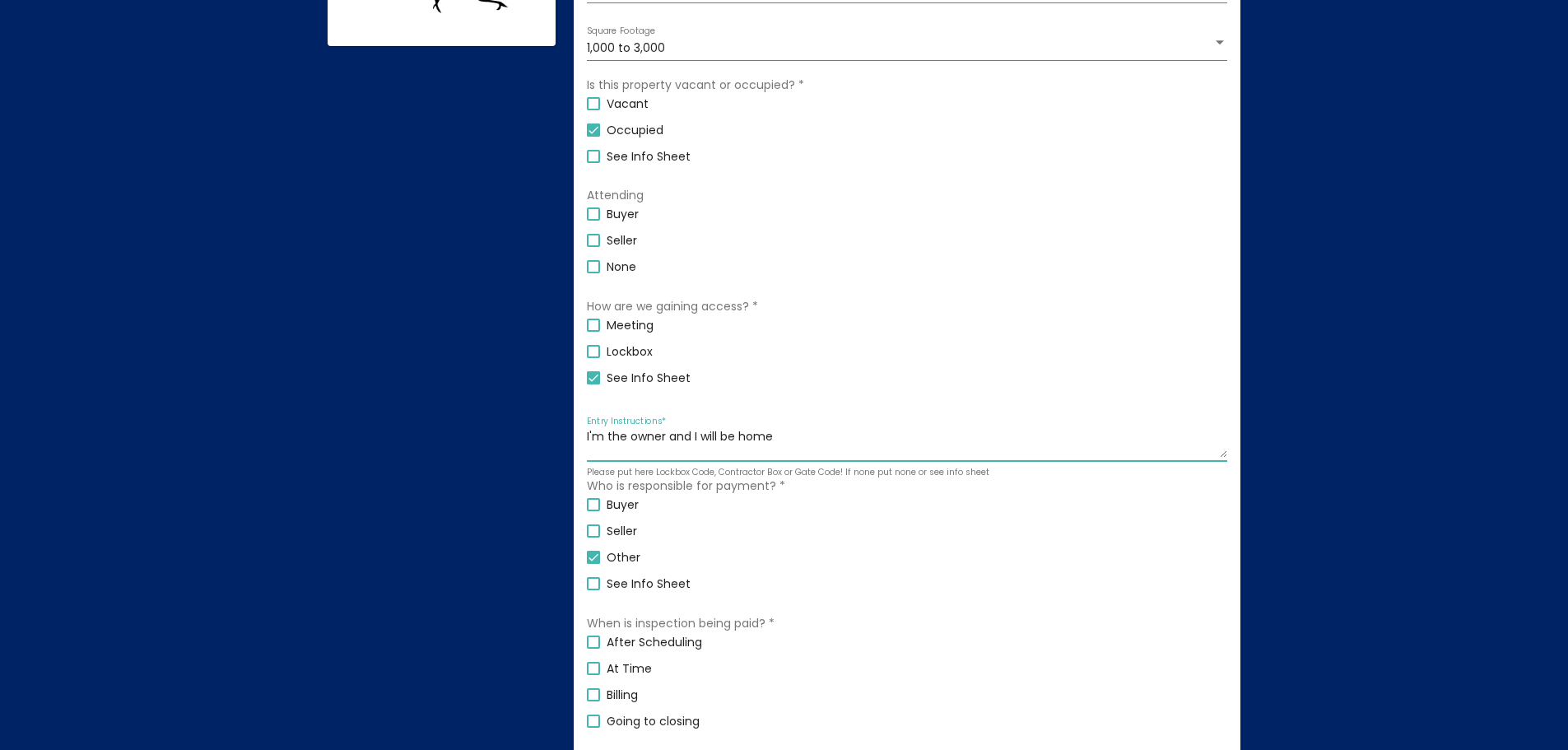
click at [630, 665] on span "At Time" at bounding box center [629, 668] width 45 height 20
click at [594, 675] on input "At Time" at bounding box center [593, 675] width 1 height 1
checkbox input "true"
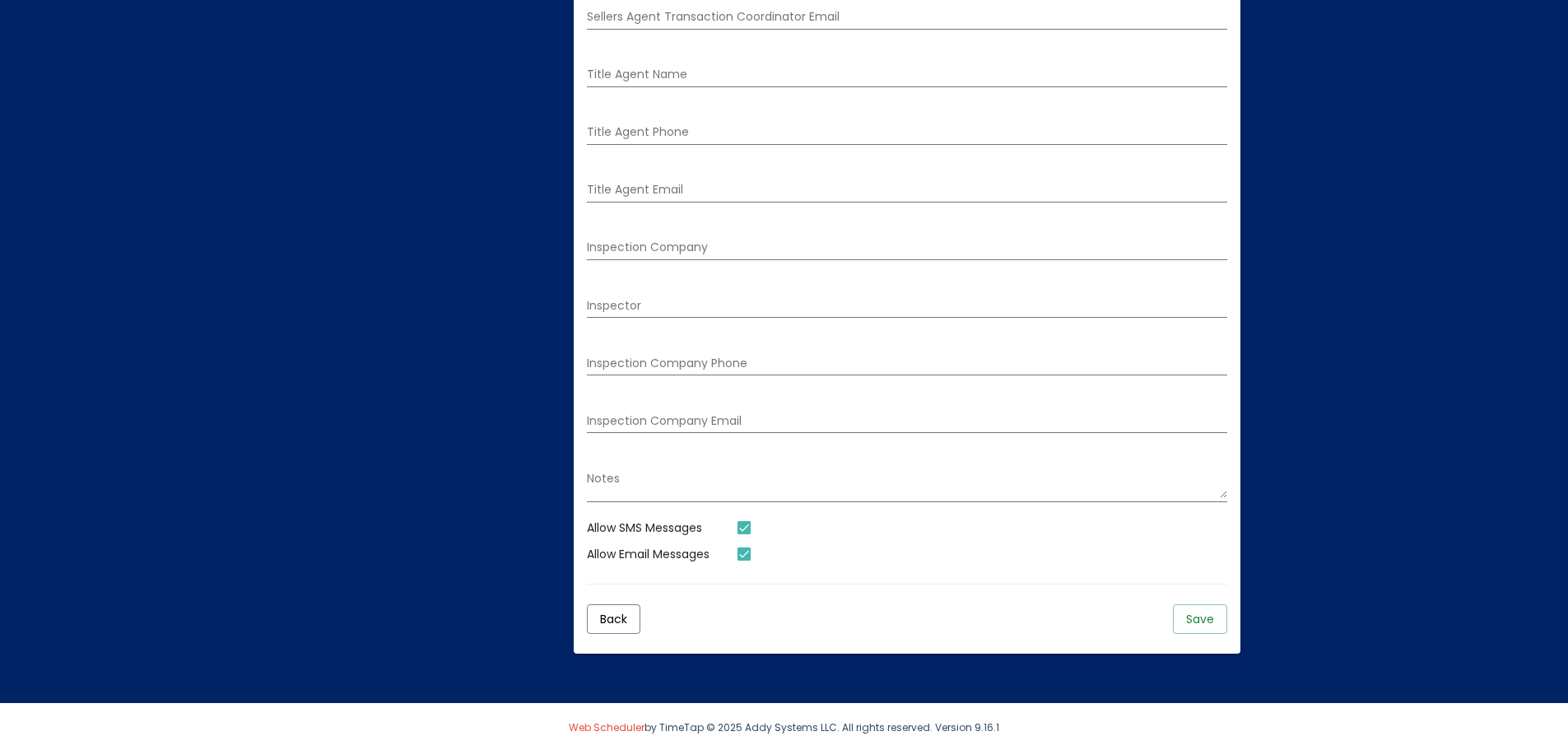
scroll to position [2393, 0]
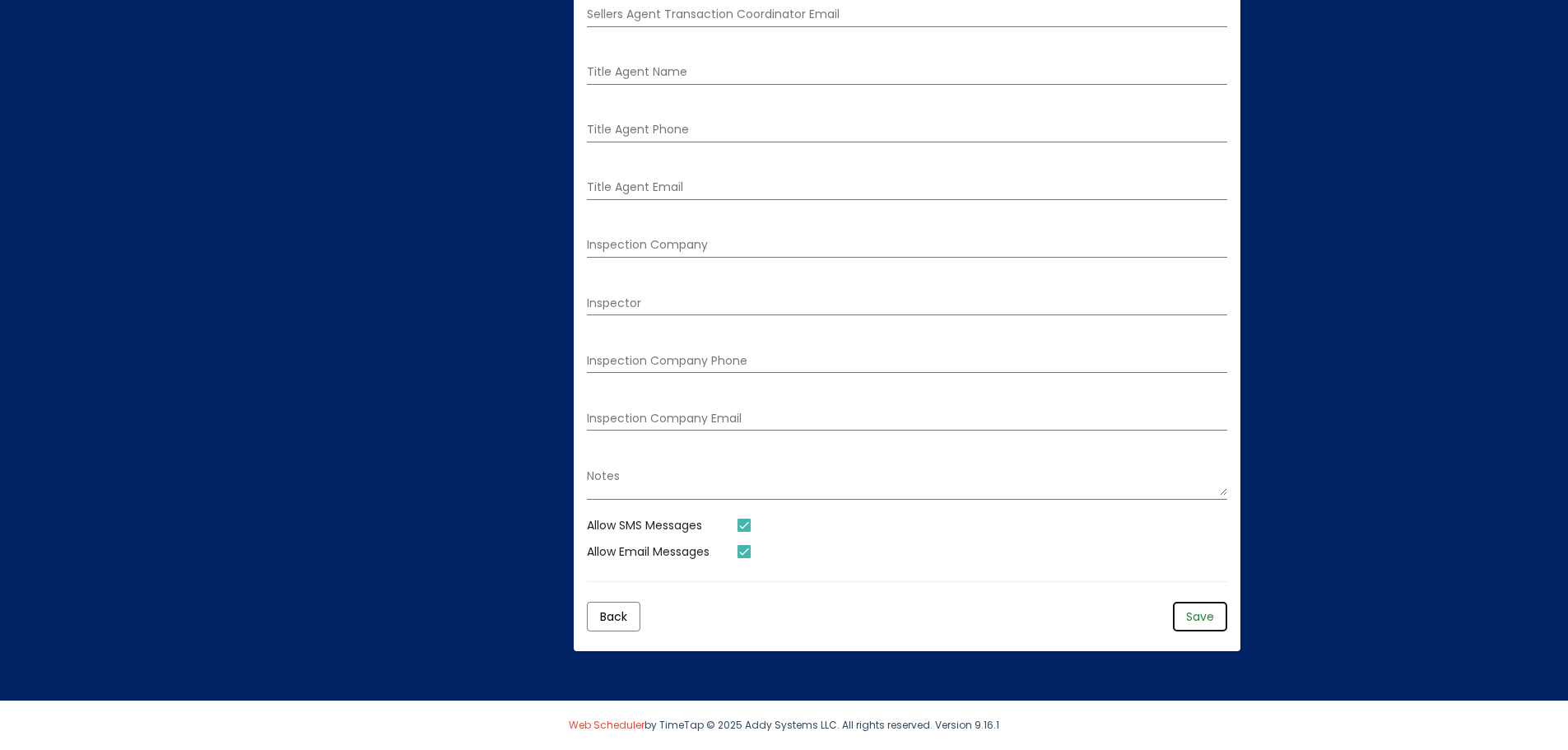
click at [1204, 617] on span "Save" at bounding box center [1200, 616] width 28 height 16
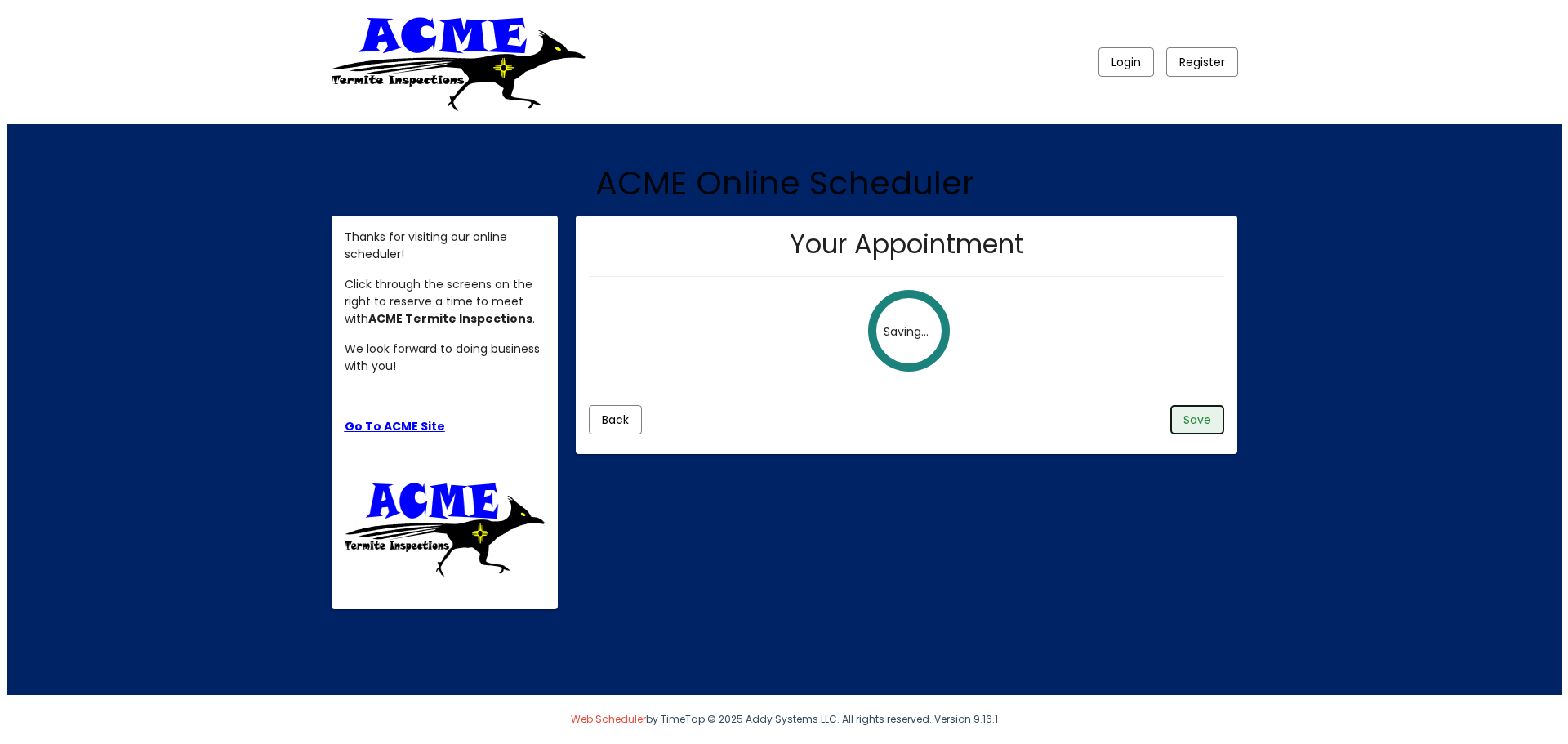
scroll to position [0, 0]
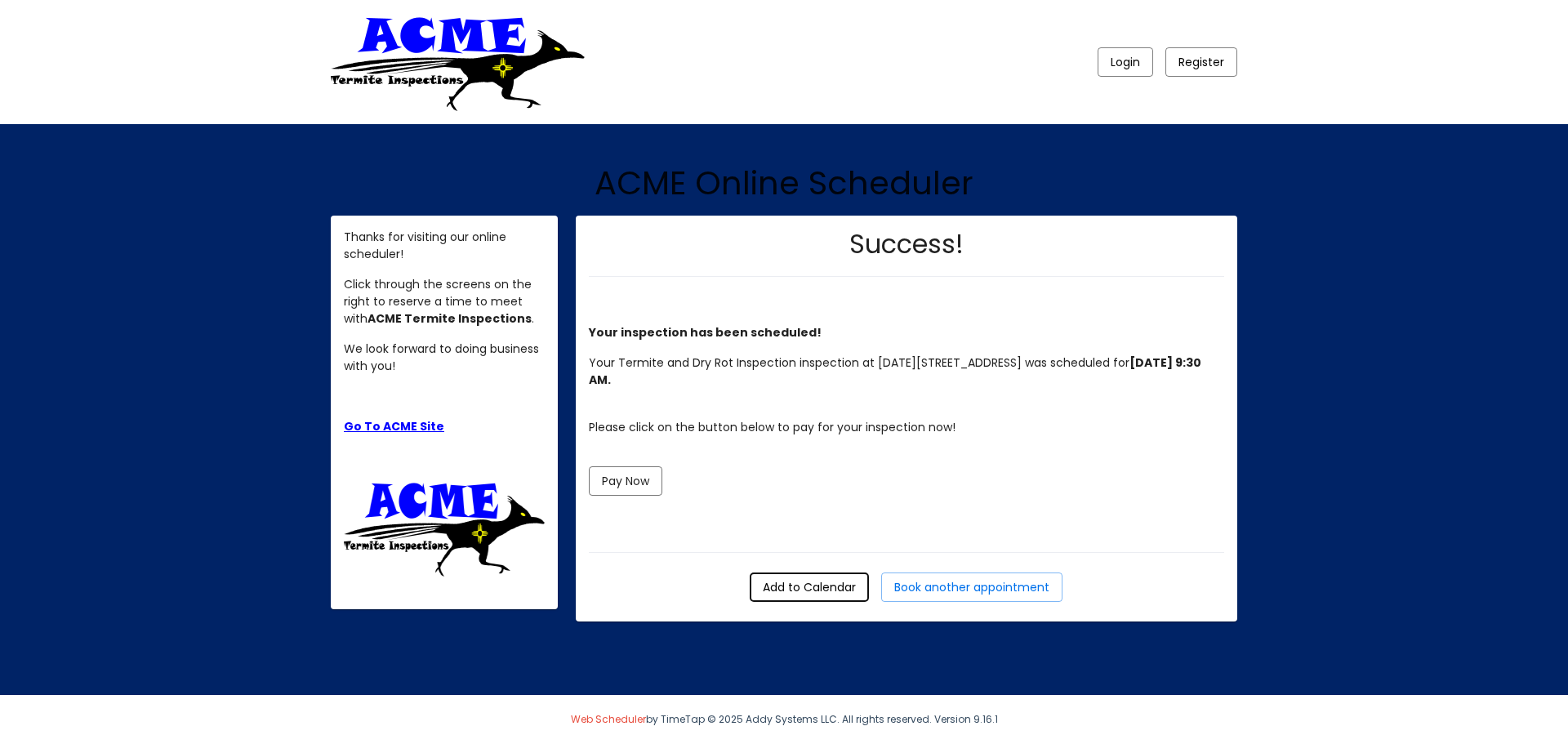
click at [834, 599] on button "Add to Calendar" at bounding box center [809, 587] width 119 height 30
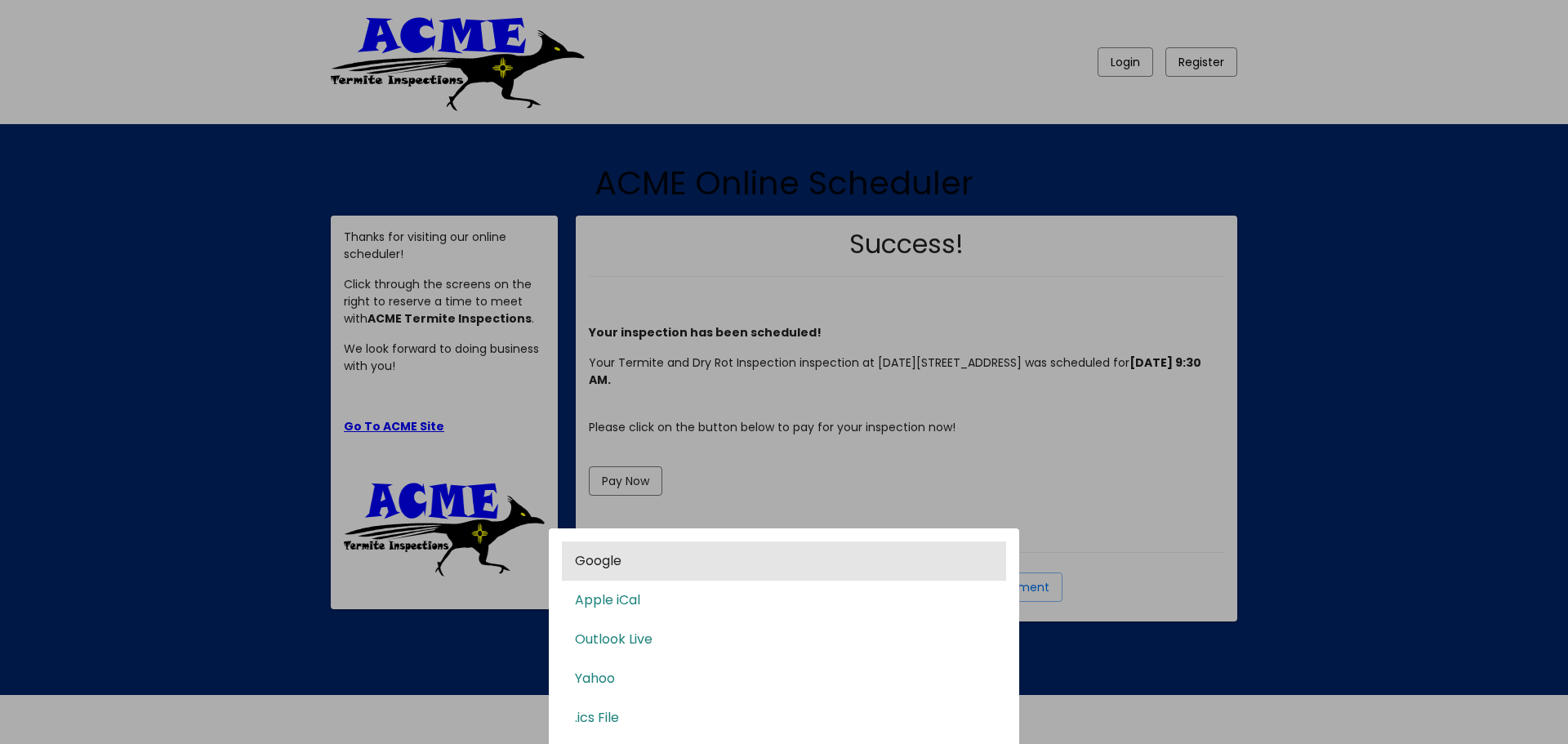
click at [681, 574] on div "Google" at bounding box center [784, 560] width 444 height 39
